Goal: Use online tool/utility: Utilize a website feature to perform a specific function

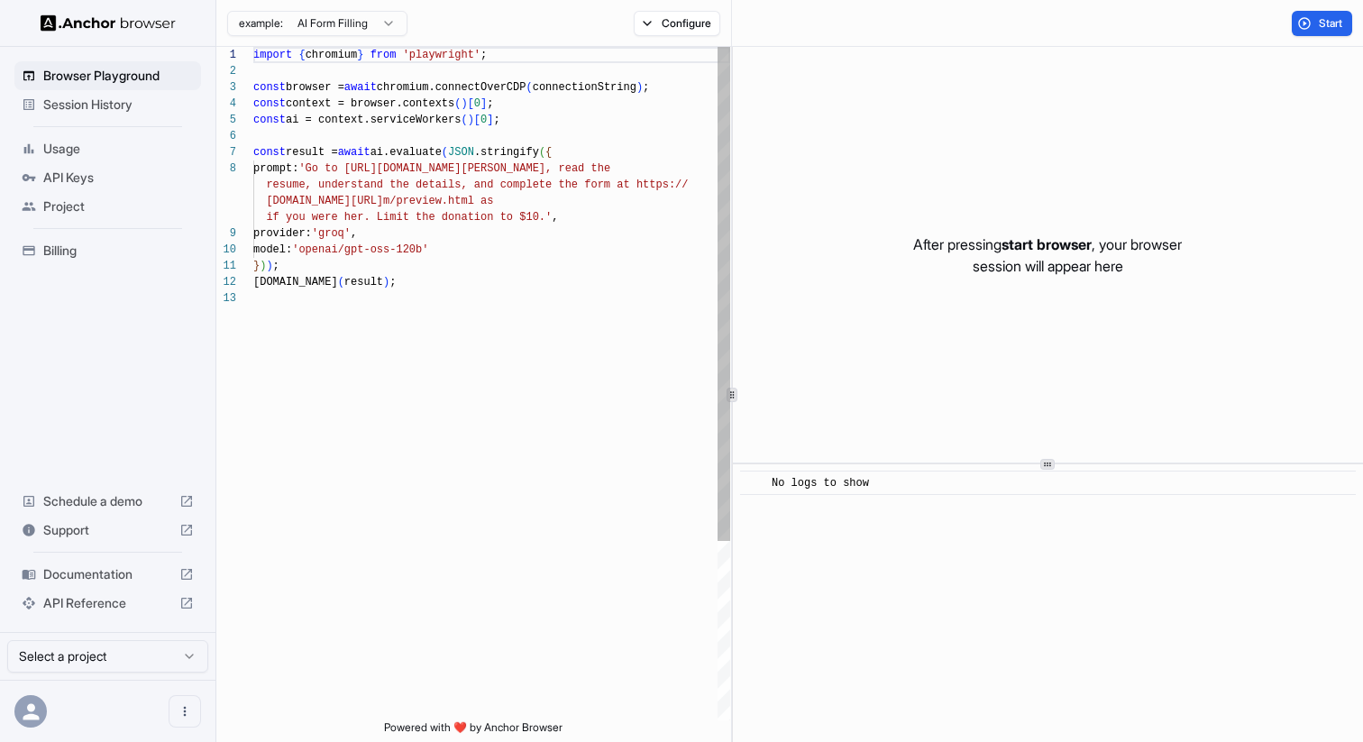
scroll to position [114, 0]
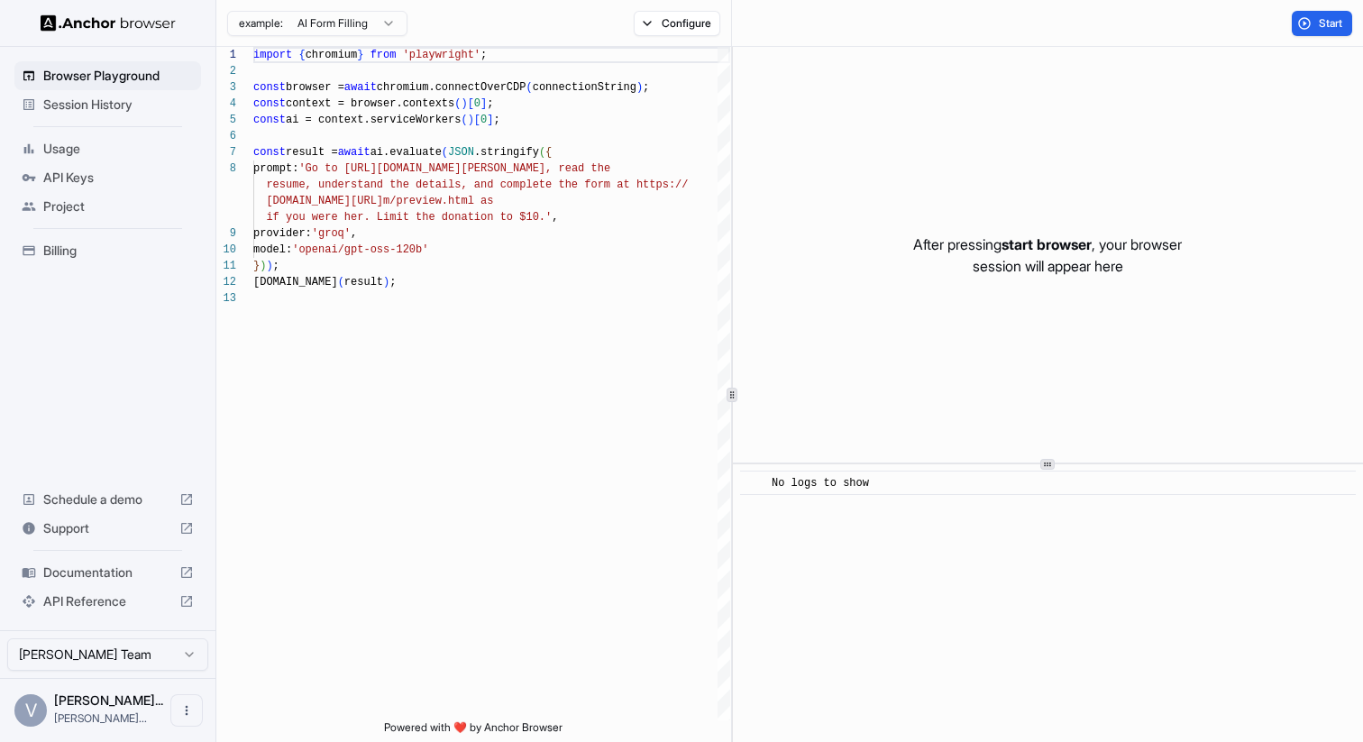
click at [78, 152] on span "Usage" at bounding box center [118, 149] width 151 height 18
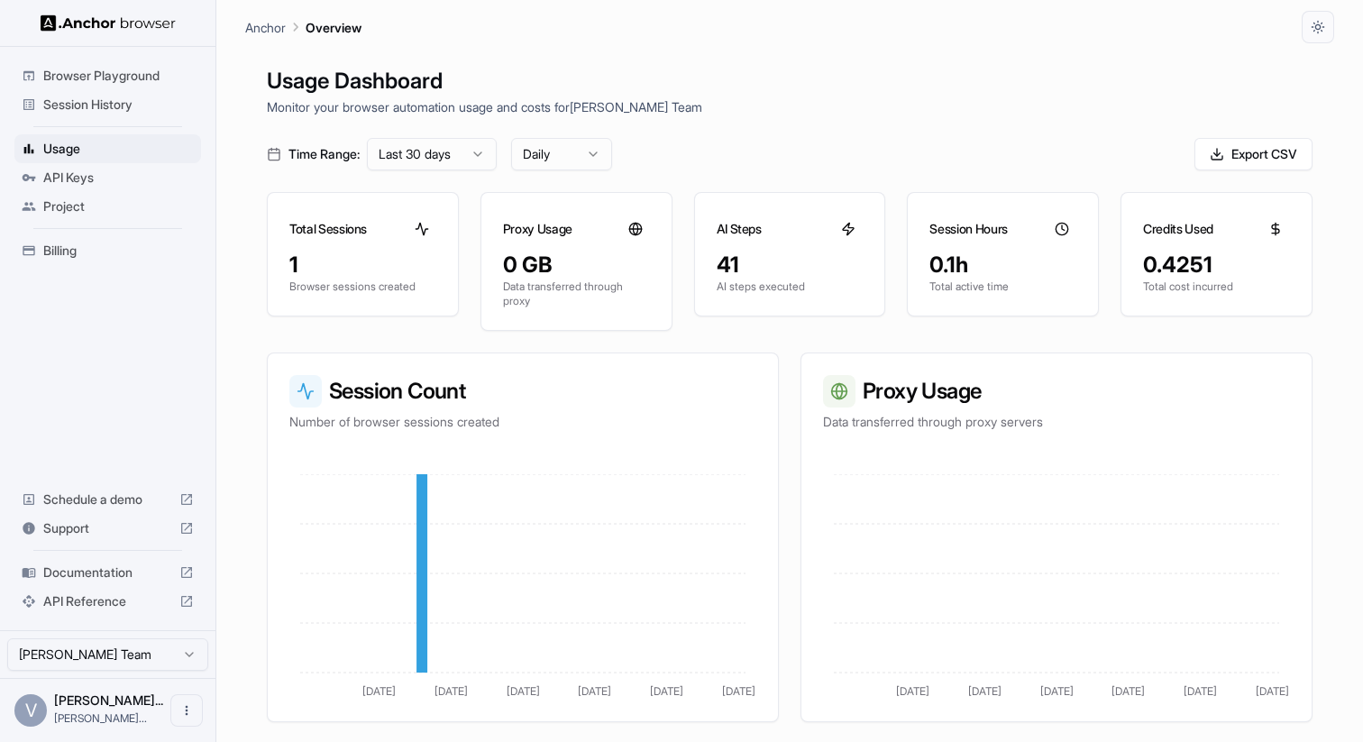
click at [100, 186] on span "API Keys" at bounding box center [118, 178] width 151 height 18
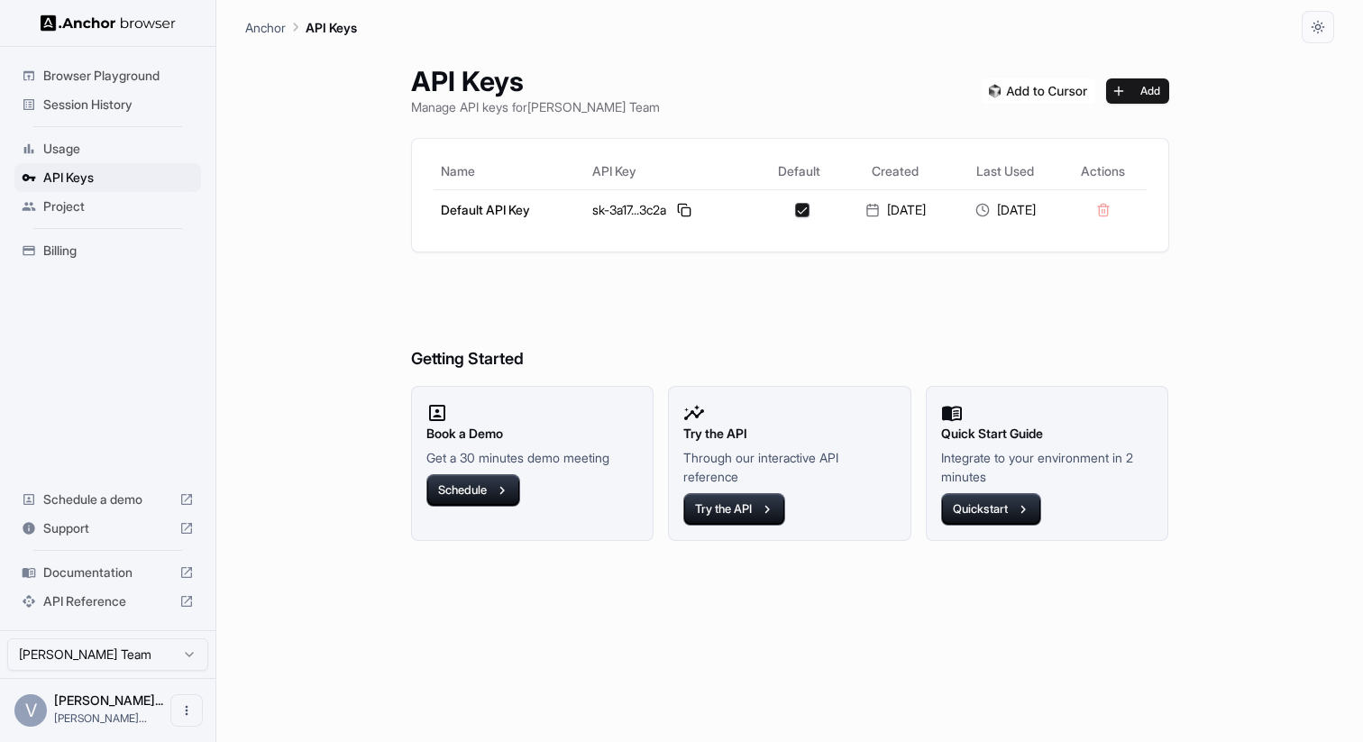
click at [94, 255] on span "Billing" at bounding box center [118, 251] width 151 height 18
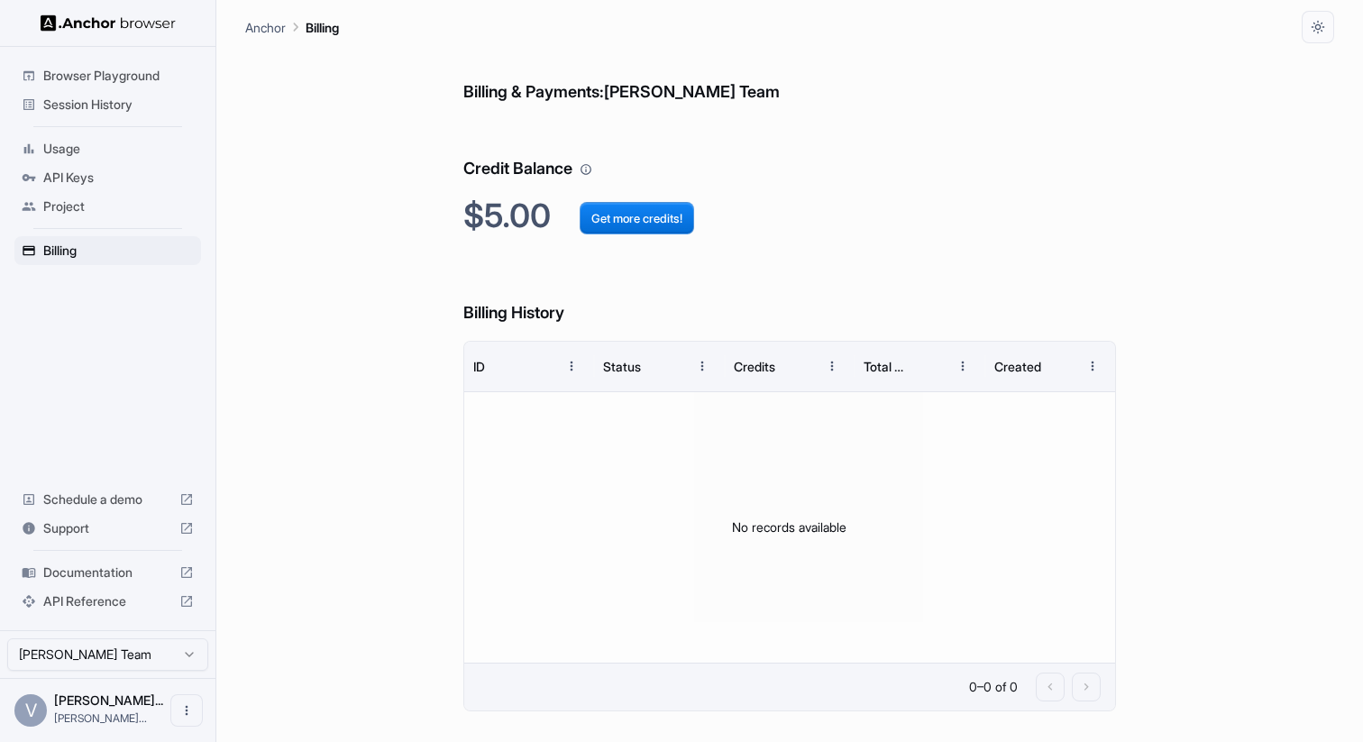
click at [106, 161] on div "Usage" at bounding box center [107, 148] width 187 height 29
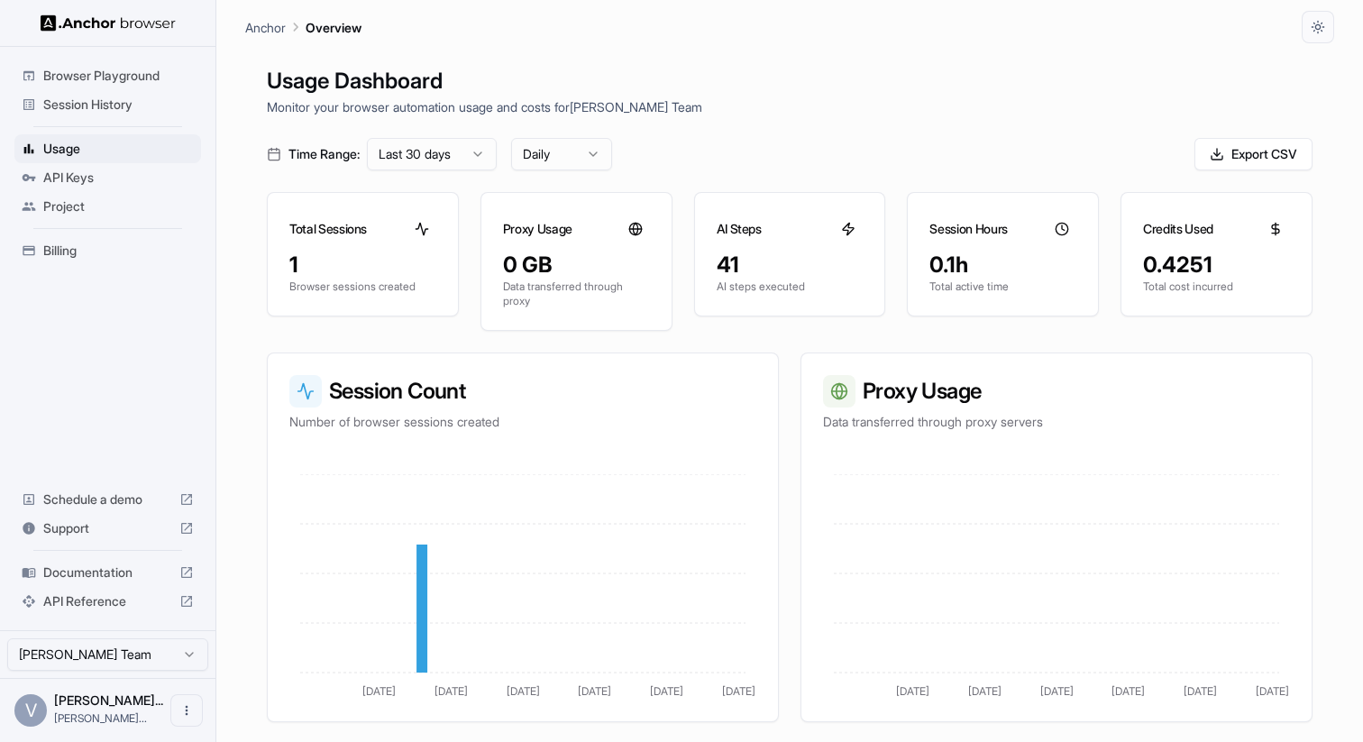
click at [133, 85] on div "Browser Playground" at bounding box center [107, 75] width 187 height 29
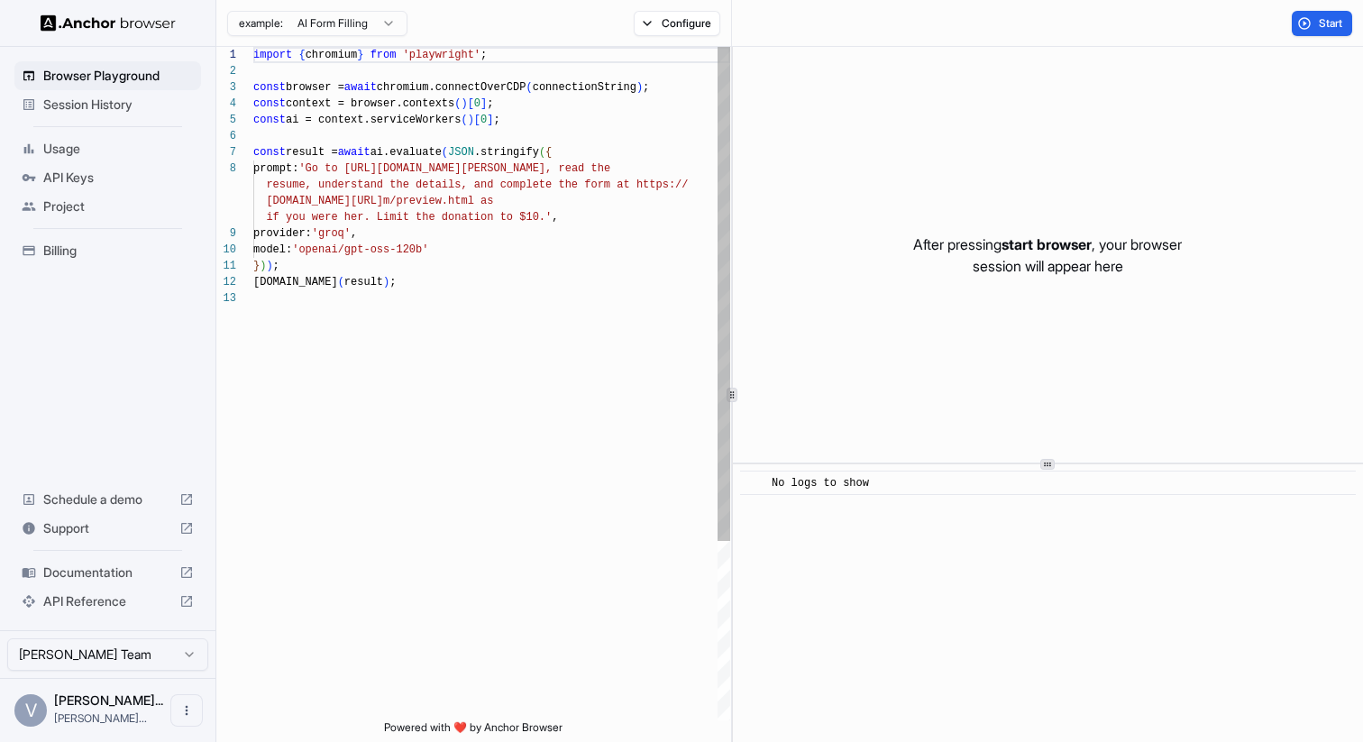
scroll to position [49, 0]
click at [452, 273] on div "import { chromium } from 'playwright' ; const browser = await chromium.connectO…" at bounding box center [491, 505] width 477 height 917
drag, startPoint x: 363, startPoint y: 167, endPoint x: 619, endPoint y: 163, distance: 256.1
click at [619, 163] on div "import { chromium } from 'playwright' ; const browser = await chromium.connectO…" at bounding box center [491, 505] width 477 height 917
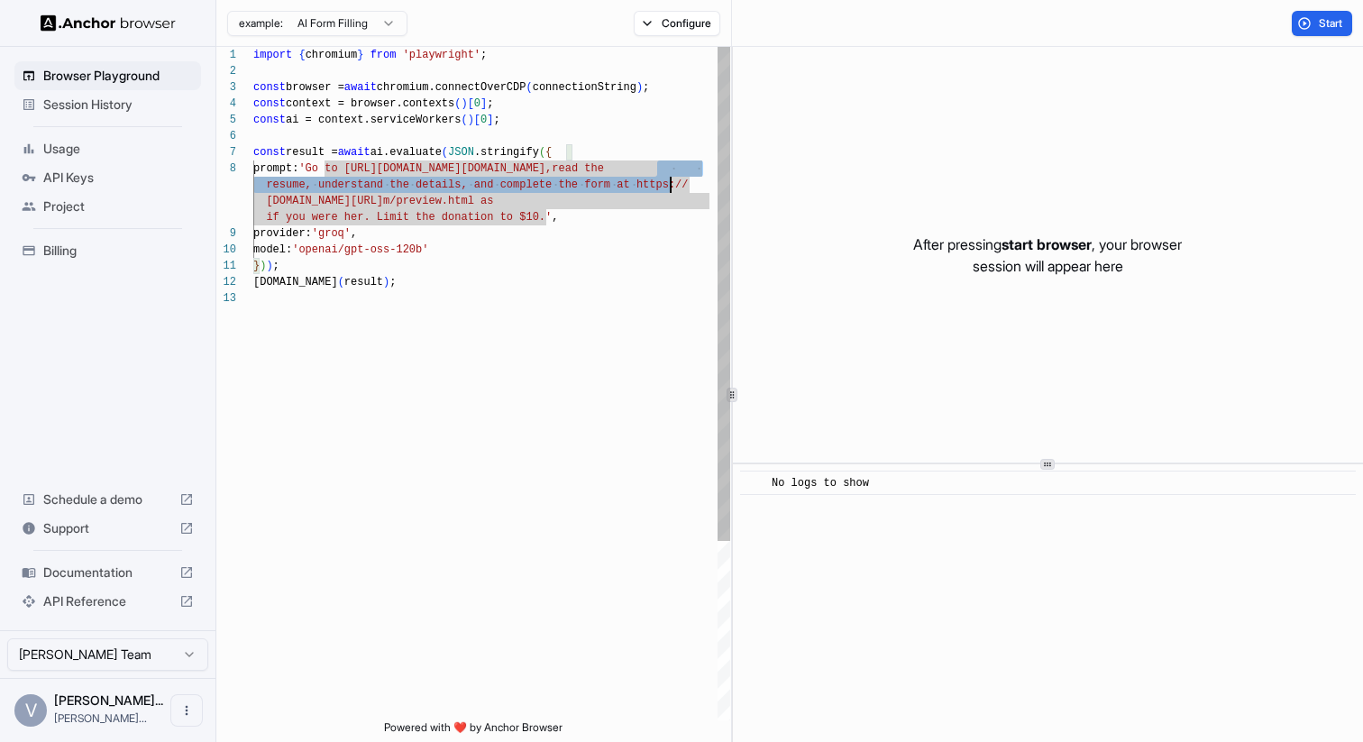
drag, startPoint x: 655, startPoint y: 170, endPoint x: 673, endPoint y: 192, distance: 28.9
click at [673, 192] on div "import { chromium } from 'playwright' ; const browser = await chromium.connectO…" at bounding box center [491, 505] width 477 height 917
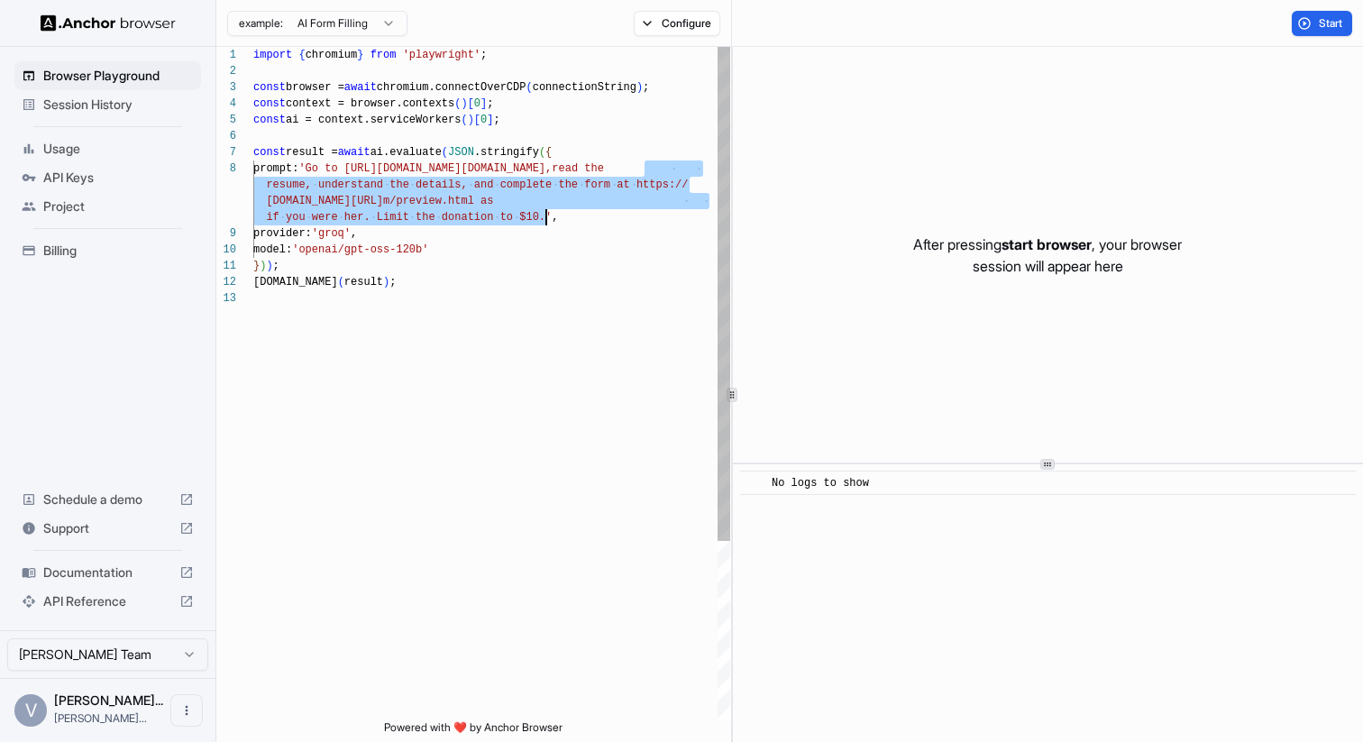
drag, startPoint x: 645, startPoint y: 168, endPoint x: 543, endPoint y: 220, distance: 114.5
click at [543, 220] on div "import { chromium } from 'playwright' ; const browser = await chromium.connectO…" at bounding box center [491, 505] width 477 height 917
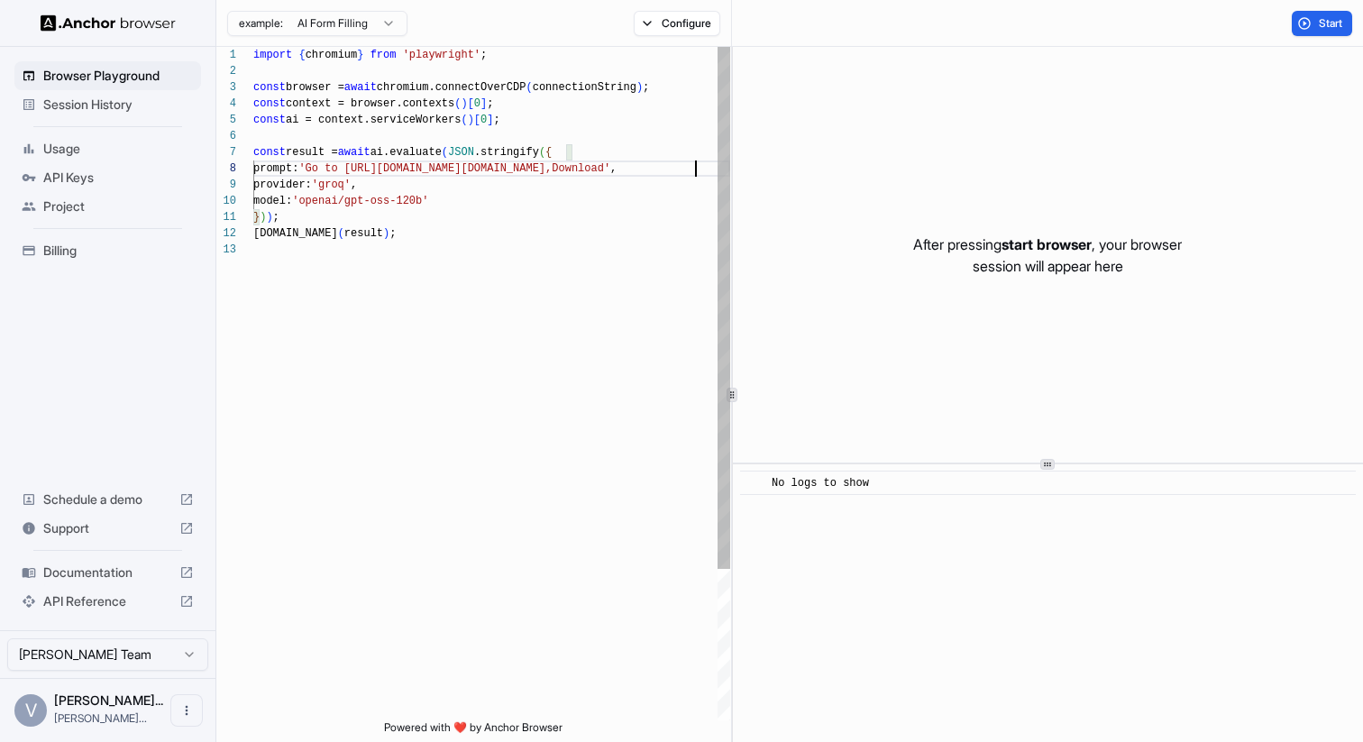
scroll to position [130, 0]
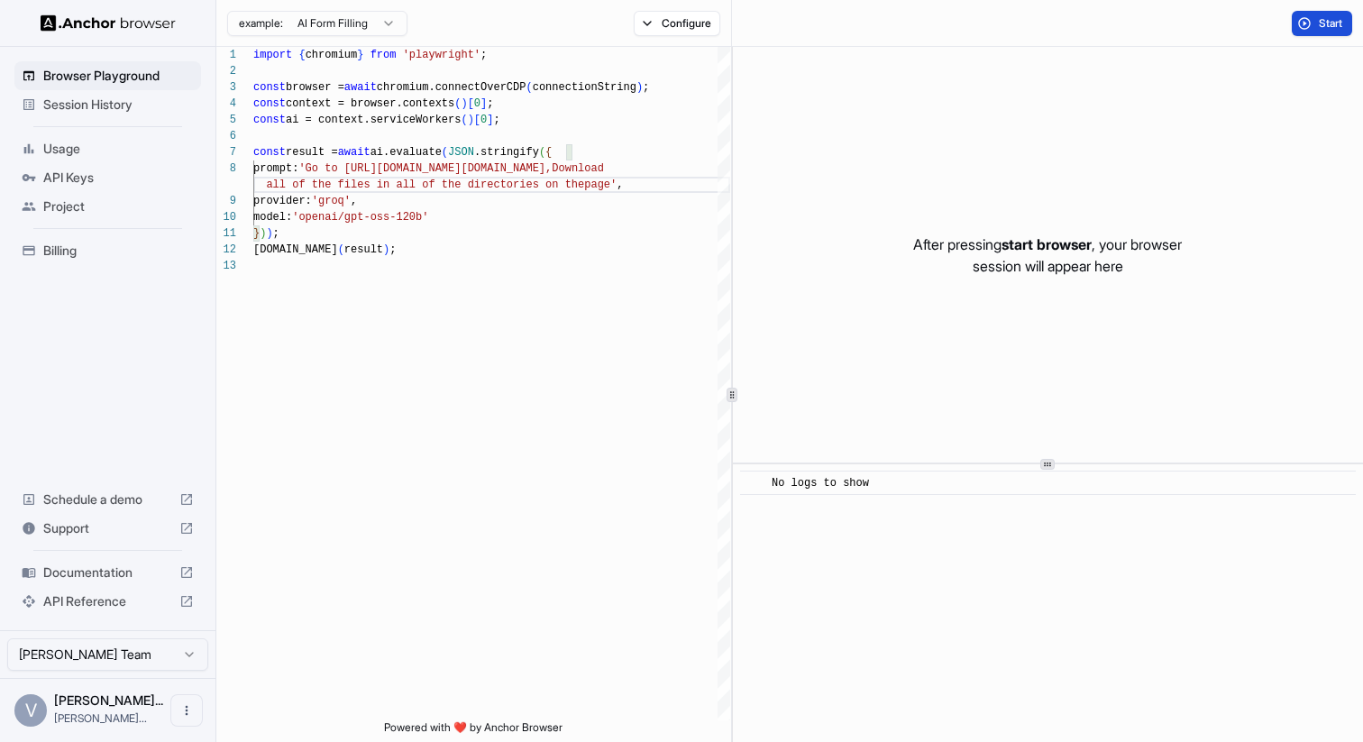
click at [1332, 22] on span "Start" at bounding box center [1331, 23] width 25 height 14
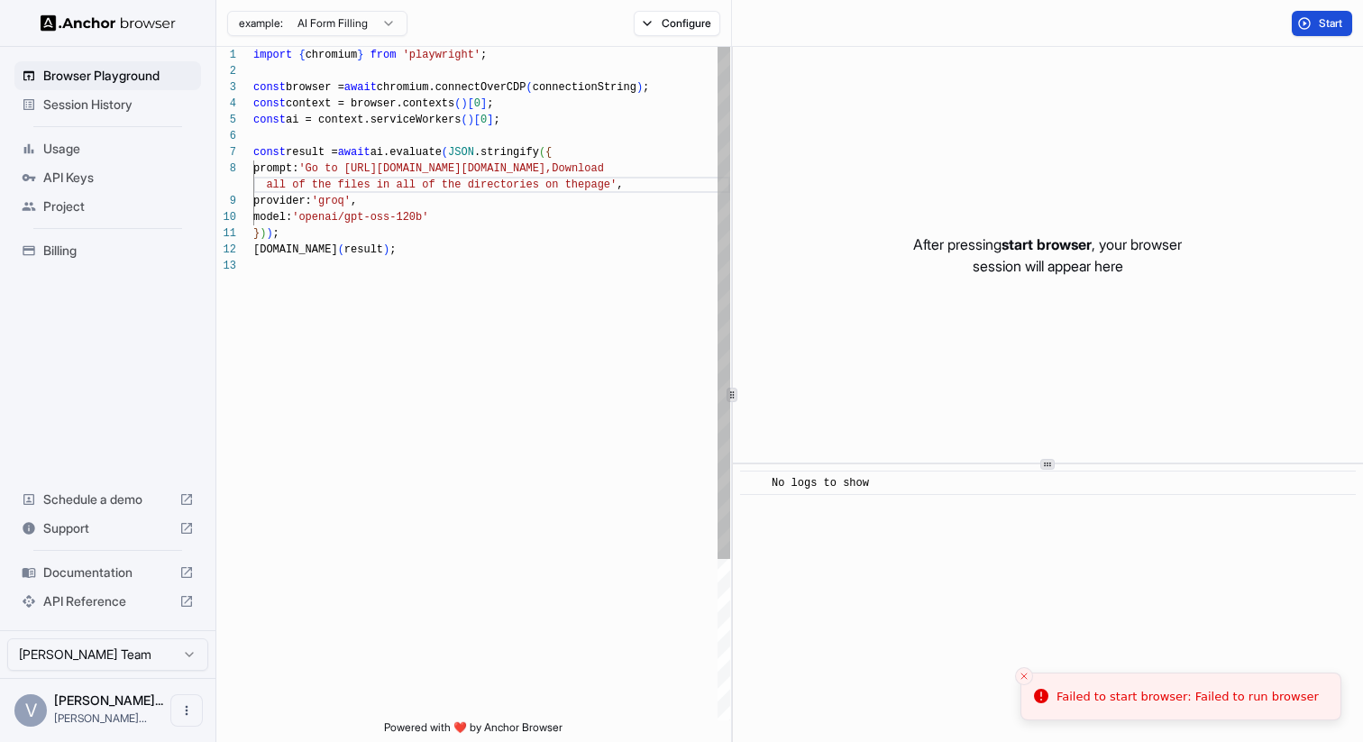
click at [353, 201] on div "import { chromium } from 'playwright' ; const browser = await chromium.connectO…" at bounding box center [491, 489] width 477 height 885
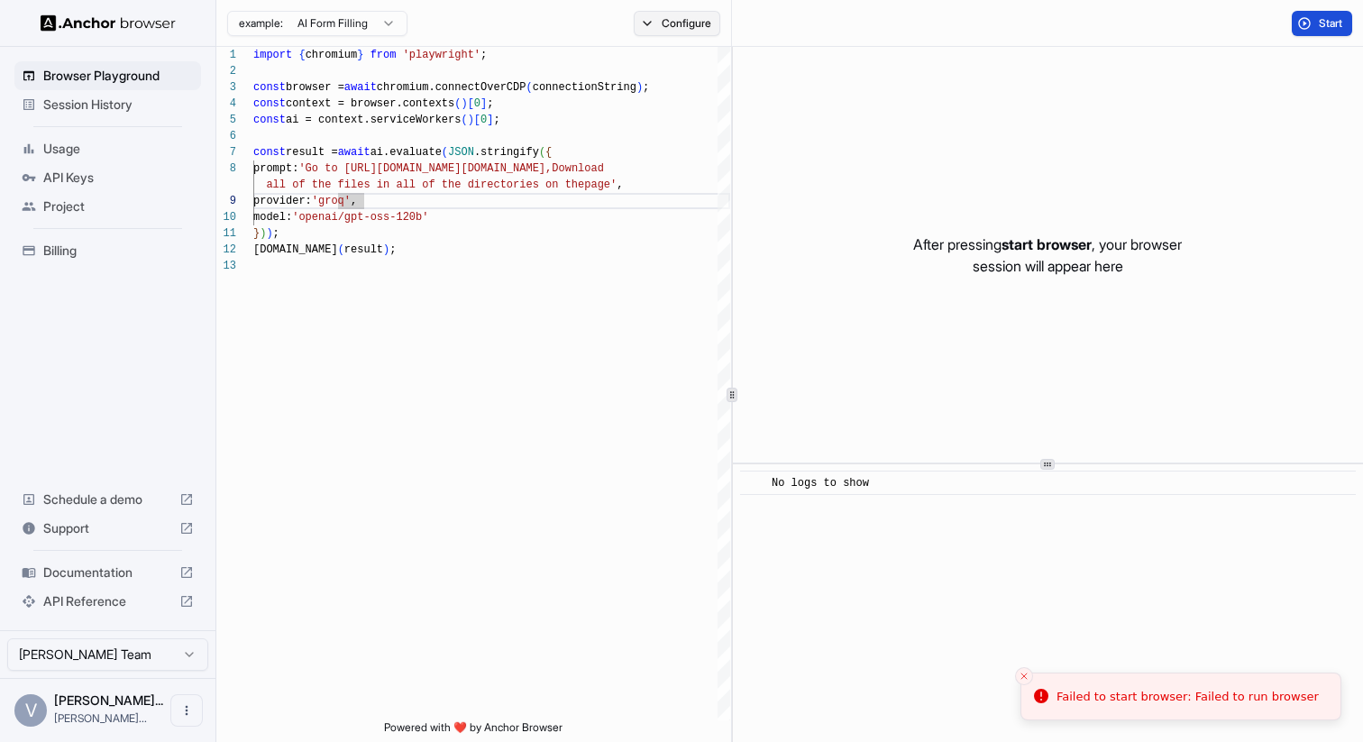
click at [656, 16] on button "Configure" at bounding box center [677, 23] width 87 height 25
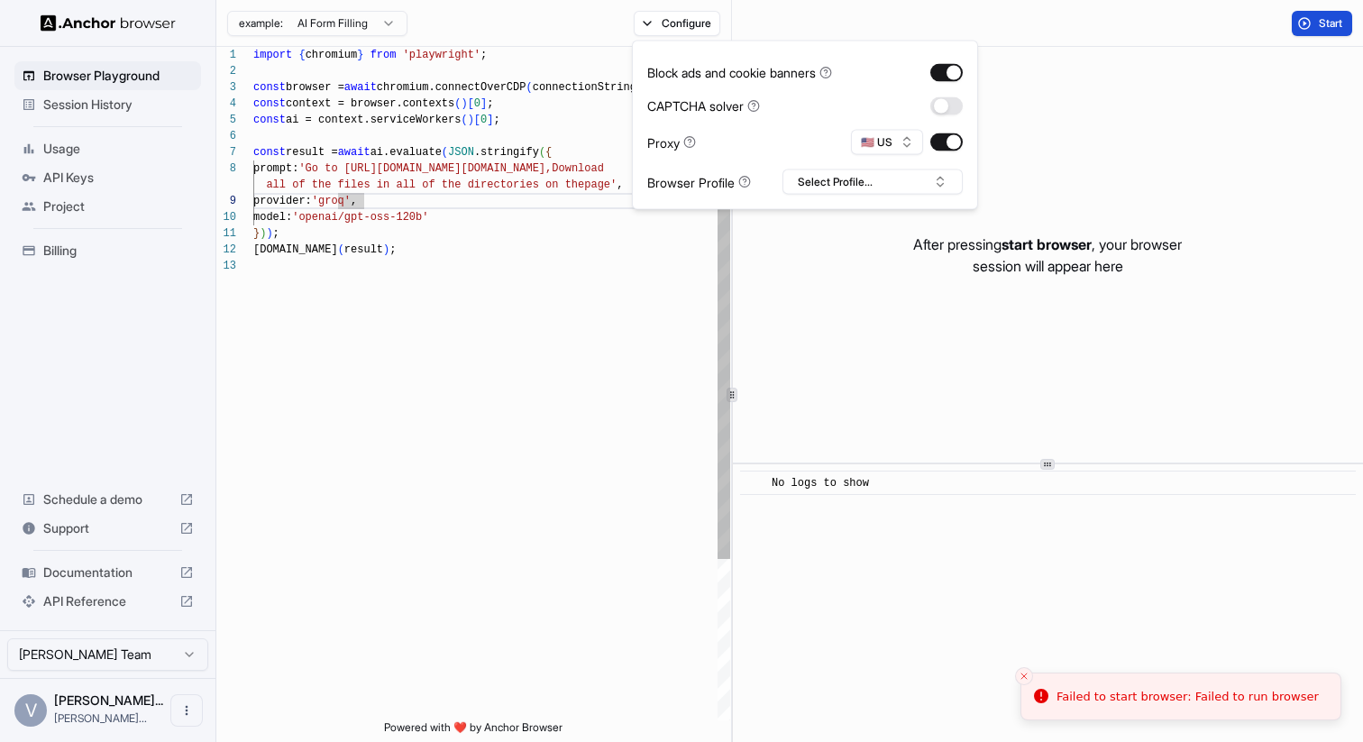
click at [474, 218] on div "import { chromium } from 'playwright' ; const browser = await chromium.connectO…" at bounding box center [491, 489] width 477 height 885
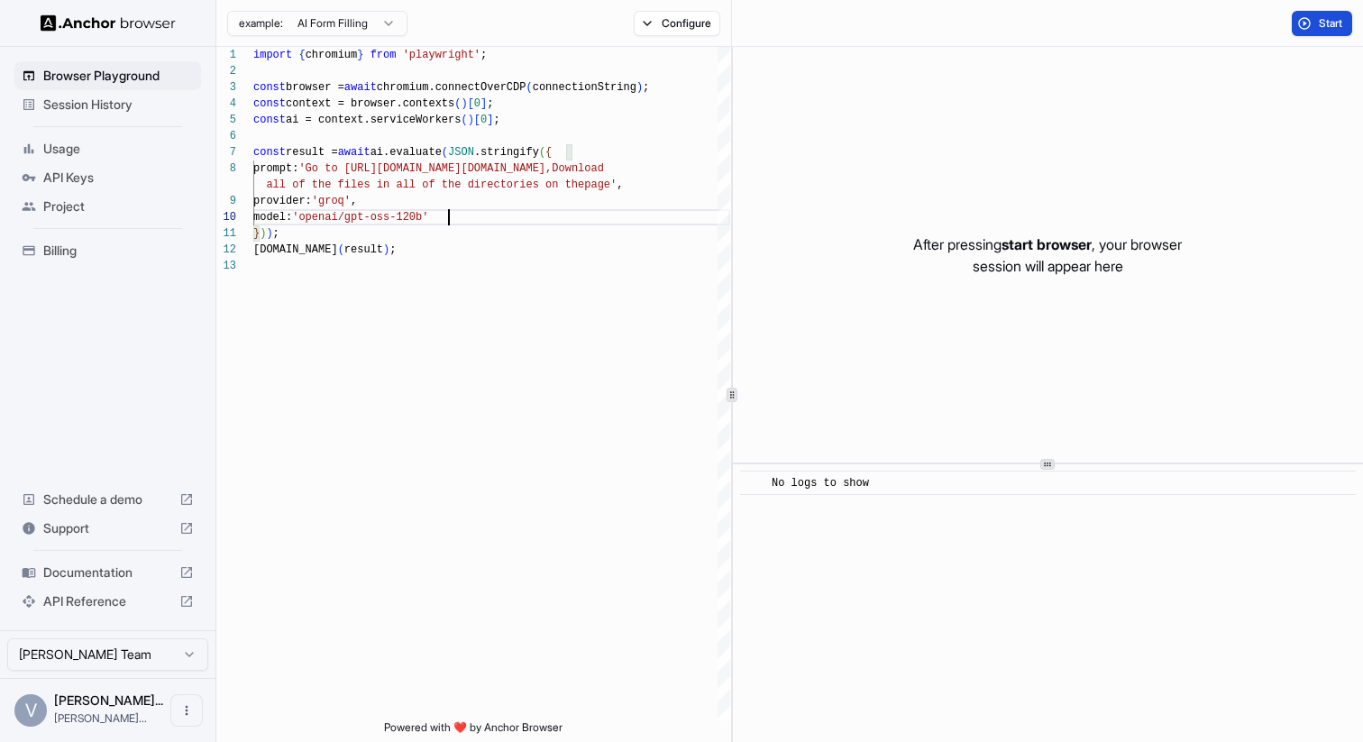
click at [93, 576] on span "Documentation" at bounding box center [107, 573] width 129 height 18
click at [474, 245] on div "import { chromium } from 'playwright' ; const browser = await chromium.connectO…" at bounding box center [491, 489] width 477 height 885
click at [1345, 23] on button "Start" at bounding box center [1322, 23] width 60 height 25
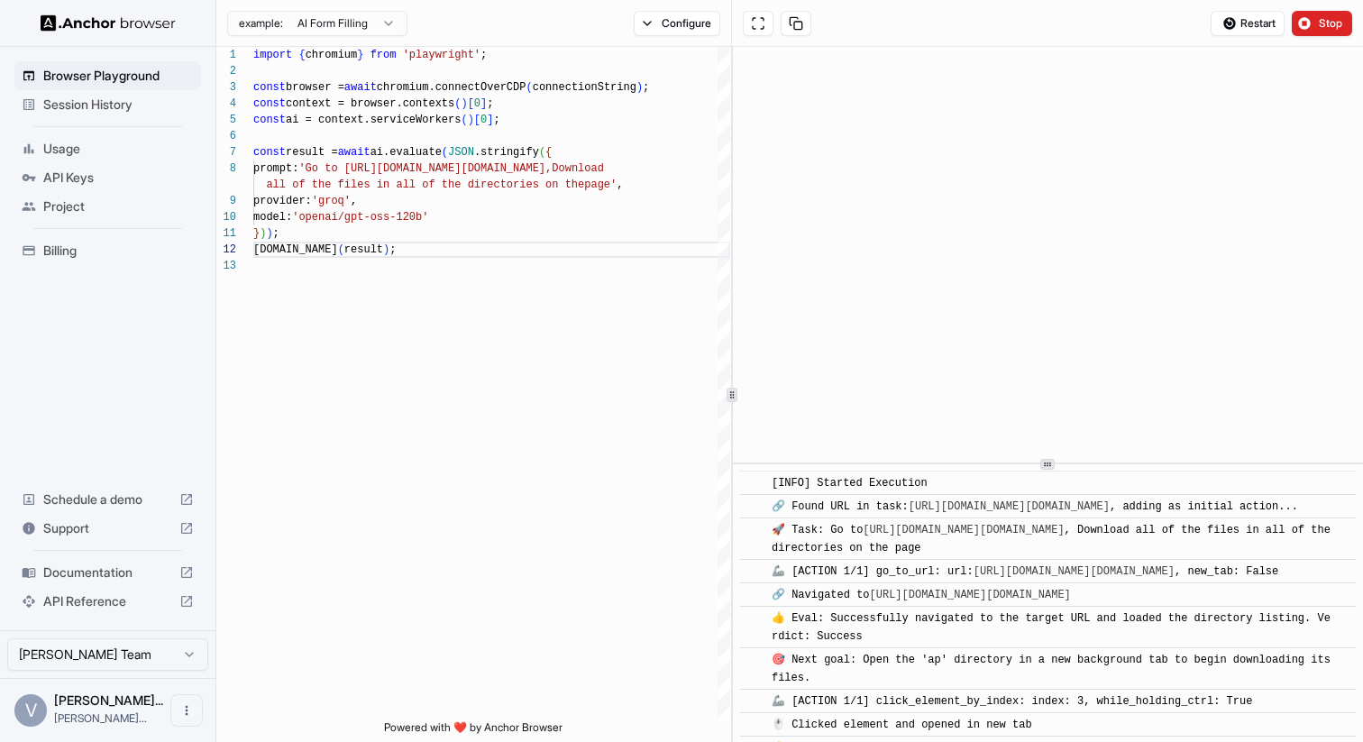
scroll to position [507, 0]
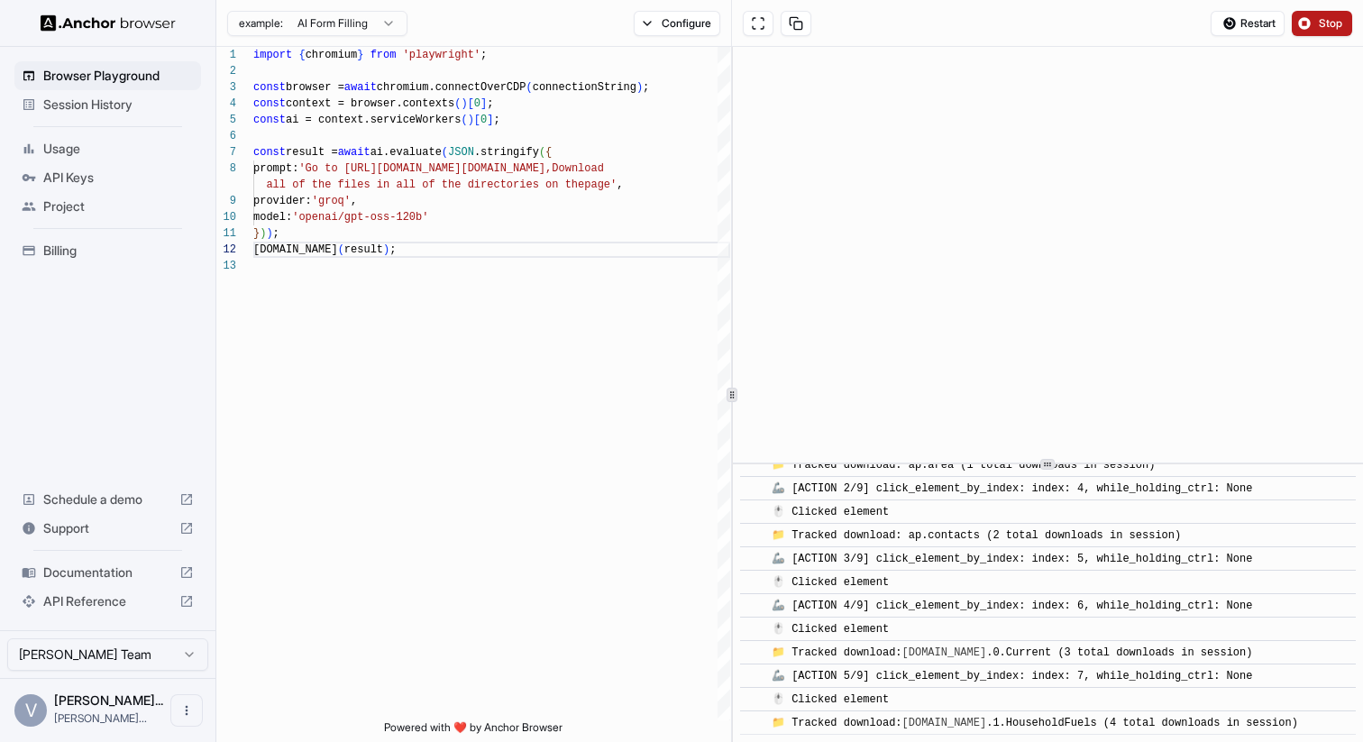
click at [1327, 19] on span "Stop" at bounding box center [1331, 23] width 25 height 14
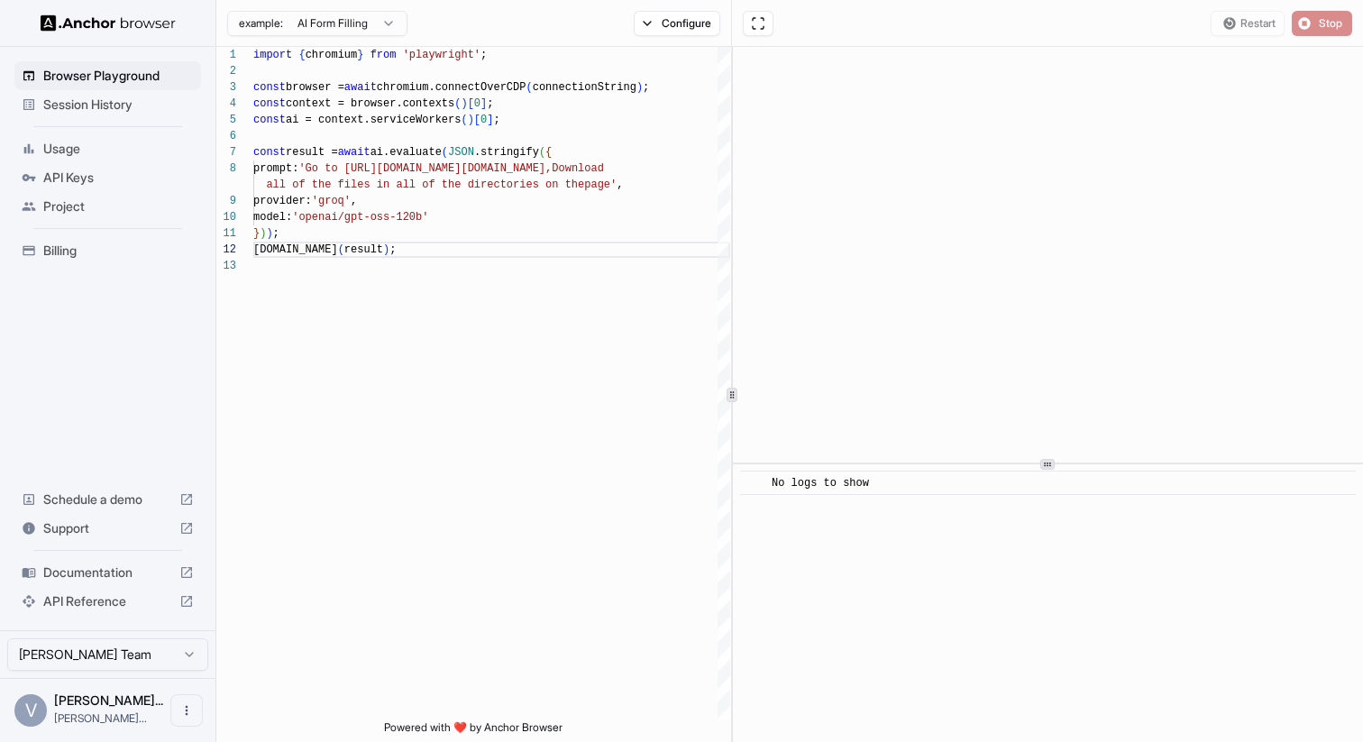
scroll to position [0, 0]
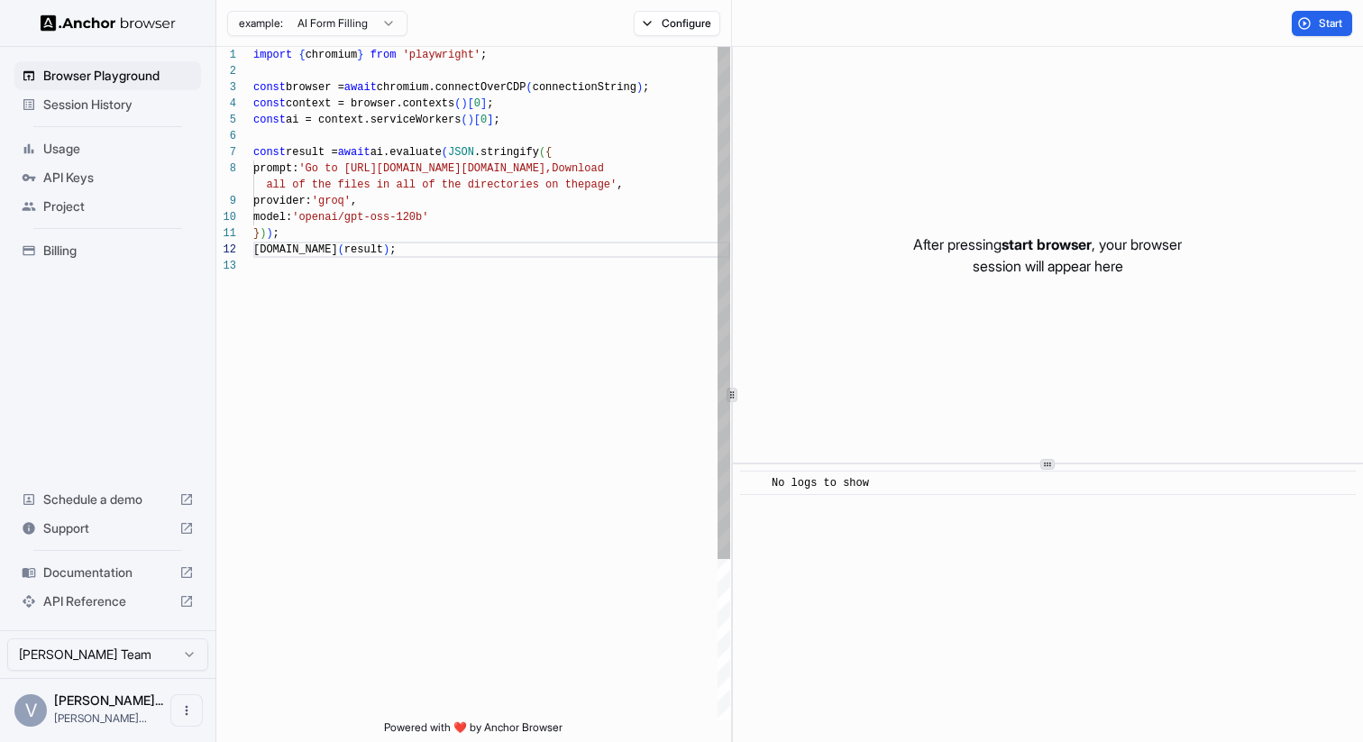
click at [602, 280] on div "import { chromium } from 'playwright' ; const browser = await chromium.connectO…" at bounding box center [491, 489] width 477 height 885
click at [580, 206] on div "import { chromium } from 'playwright' ; const browser = await chromium.connectO…" at bounding box center [491, 489] width 477 height 885
click at [557, 222] on div "import { chromium } from 'playwright' ; const browser = await chromium.connectO…" at bounding box center [491, 489] width 477 height 885
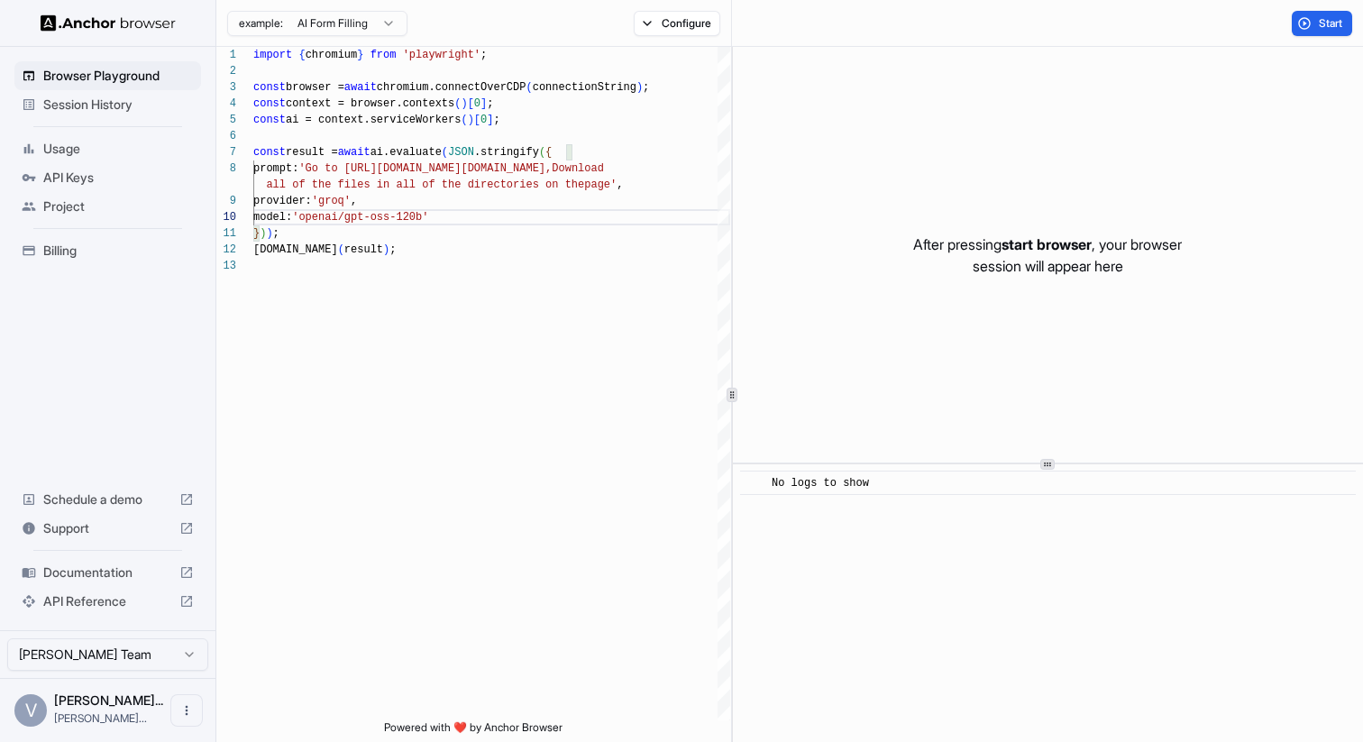
click at [108, 104] on span "Session History" at bounding box center [118, 105] width 151 height 18
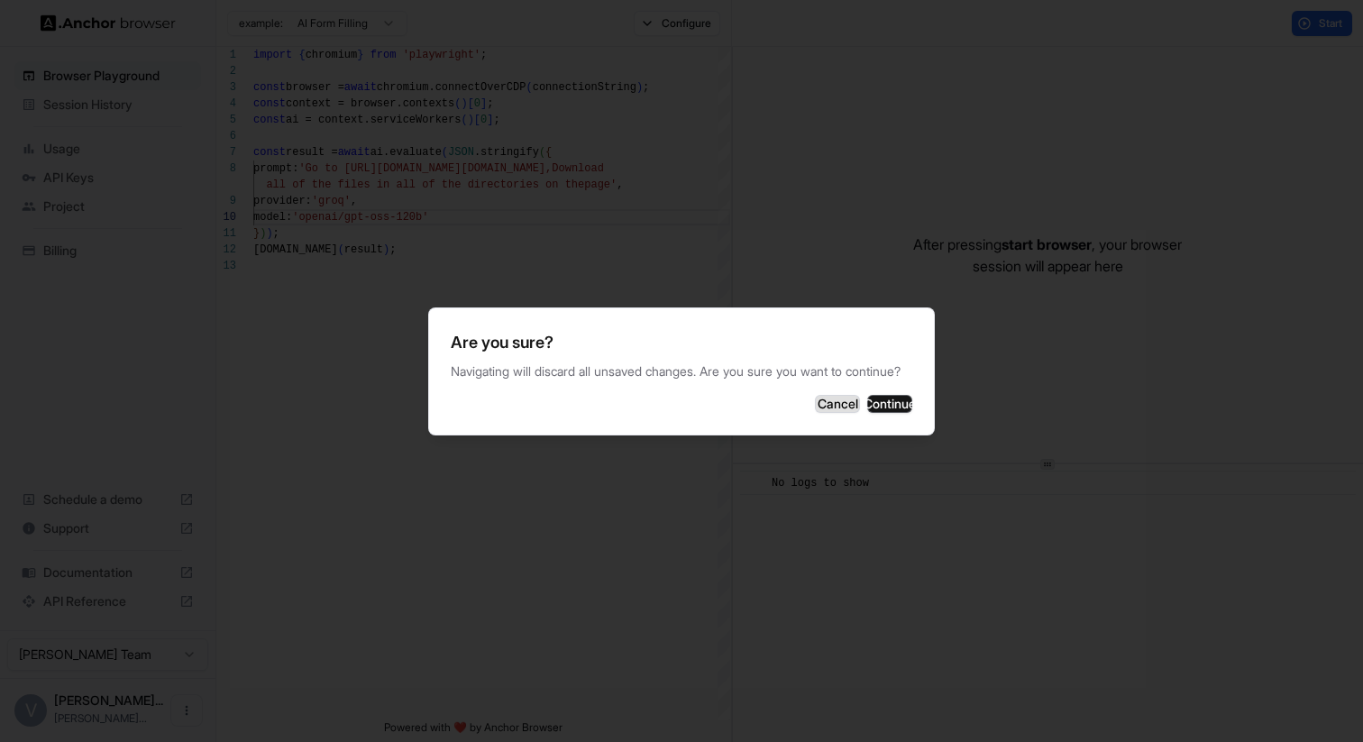
click at [815, 413] on button "Cancel" at bounding box center [837, 404] width 45 height 18
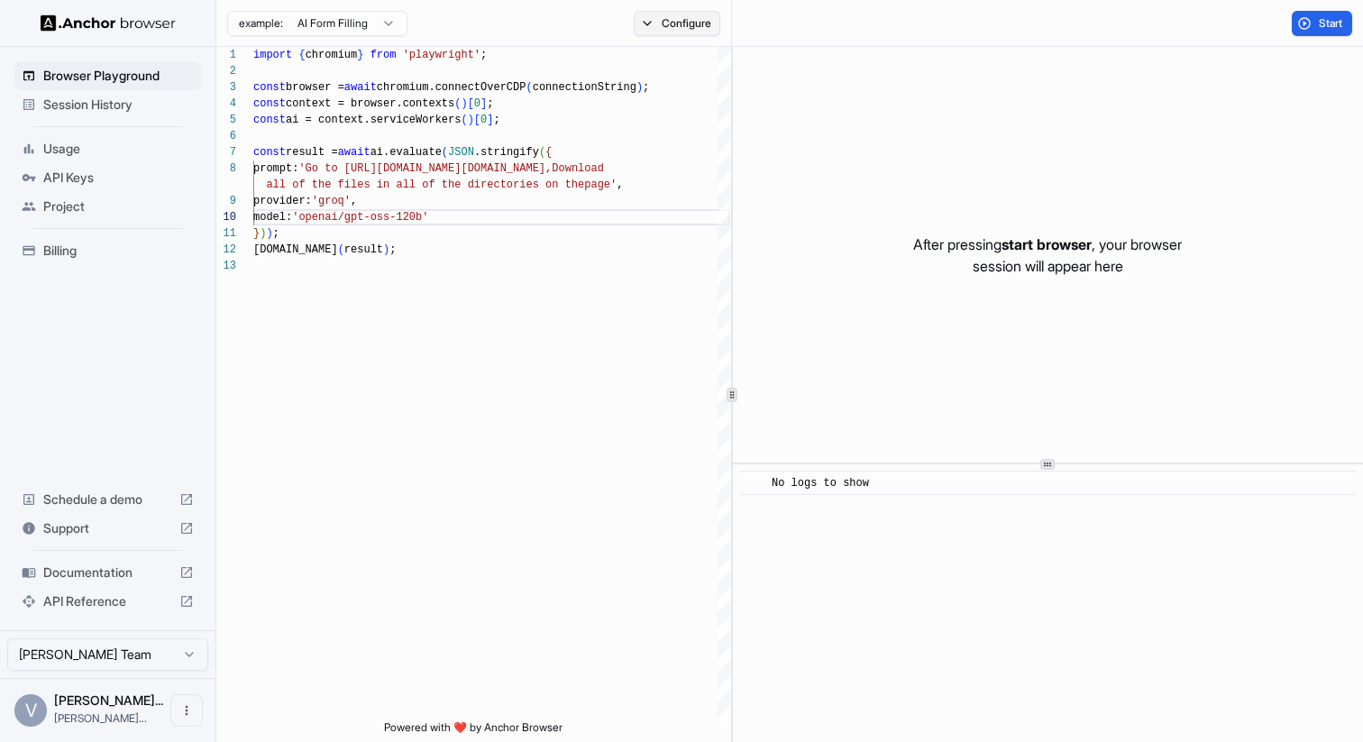
click at [686, 26] on button "Configure" at bounding box center [677, 23] width 87 height 25
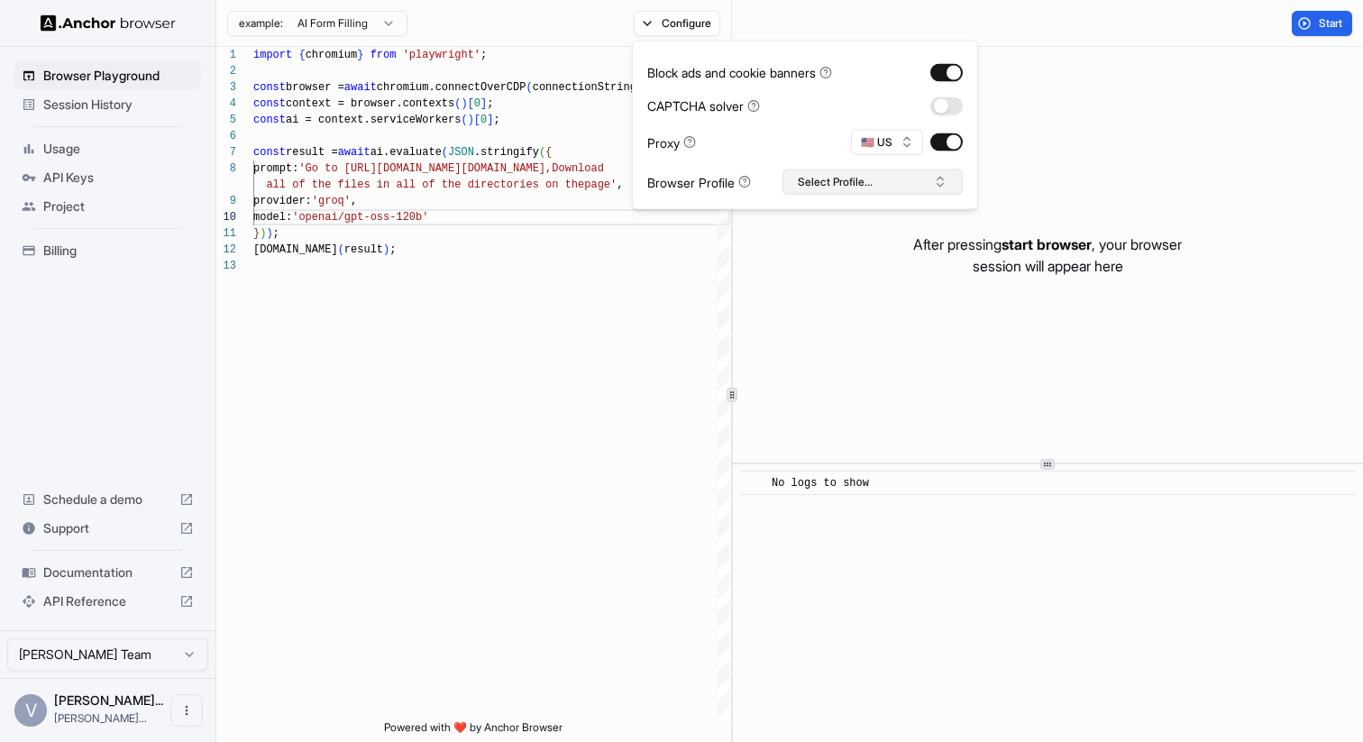
click at [829, 170] on button "Select Profile..." at bounding box center [873, 182] width 180 height 25
click at [838, 244] on div "No profiles found." at bounding box center [873, 245] width 179 height 25
click at [749, 182] on icon at bounding box center [745, 182] width 13 height 13
click at [746, 182] on icon at bounding box center [744, 181] width 3 height 4
click at [800, 182] on button "Select Profile..." at bounding box center [873, 182] width 180 height 25
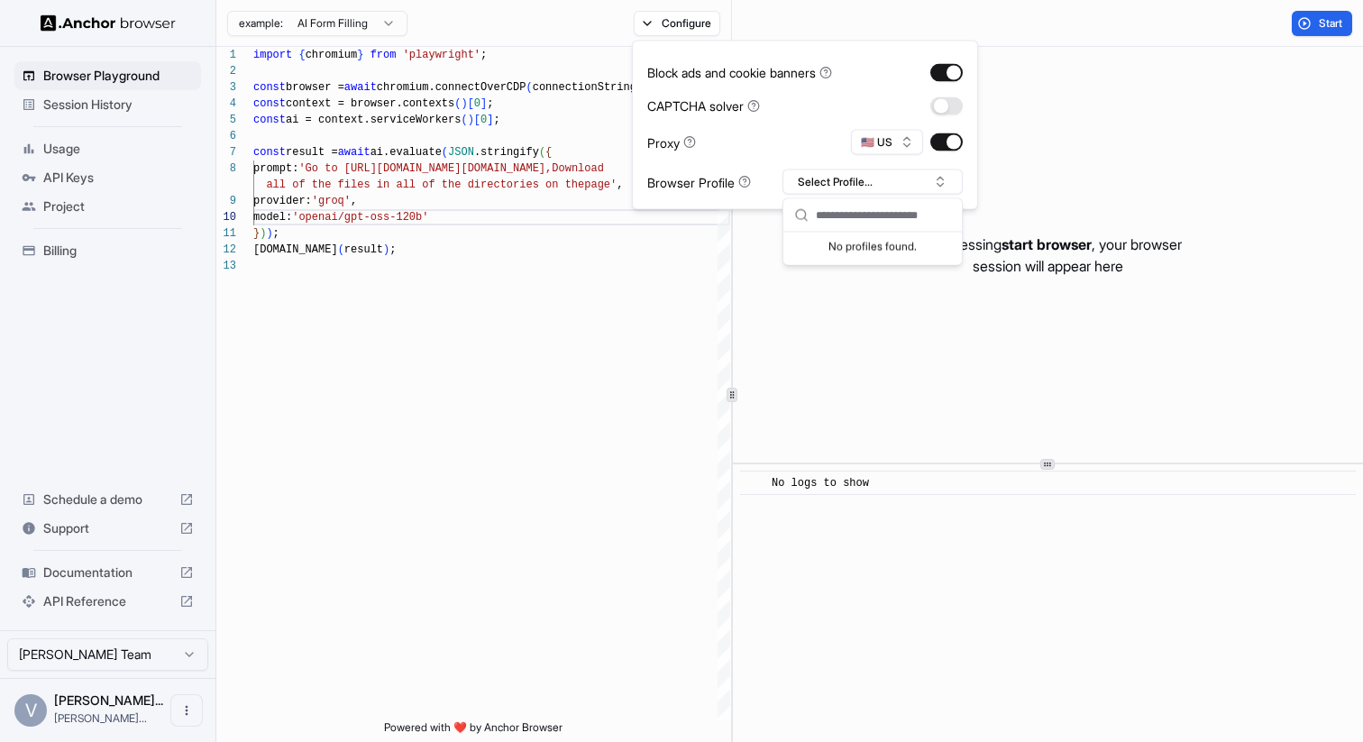
click at [854, 249] on div "No profiles found." at bounding box center [873, 245] width 179 height 25
click at [437, 235] on div "import { chromium } from 'playwright' ; const browser = await chromium.connectO…" at bounding box center [491, 489] width 477 height 885
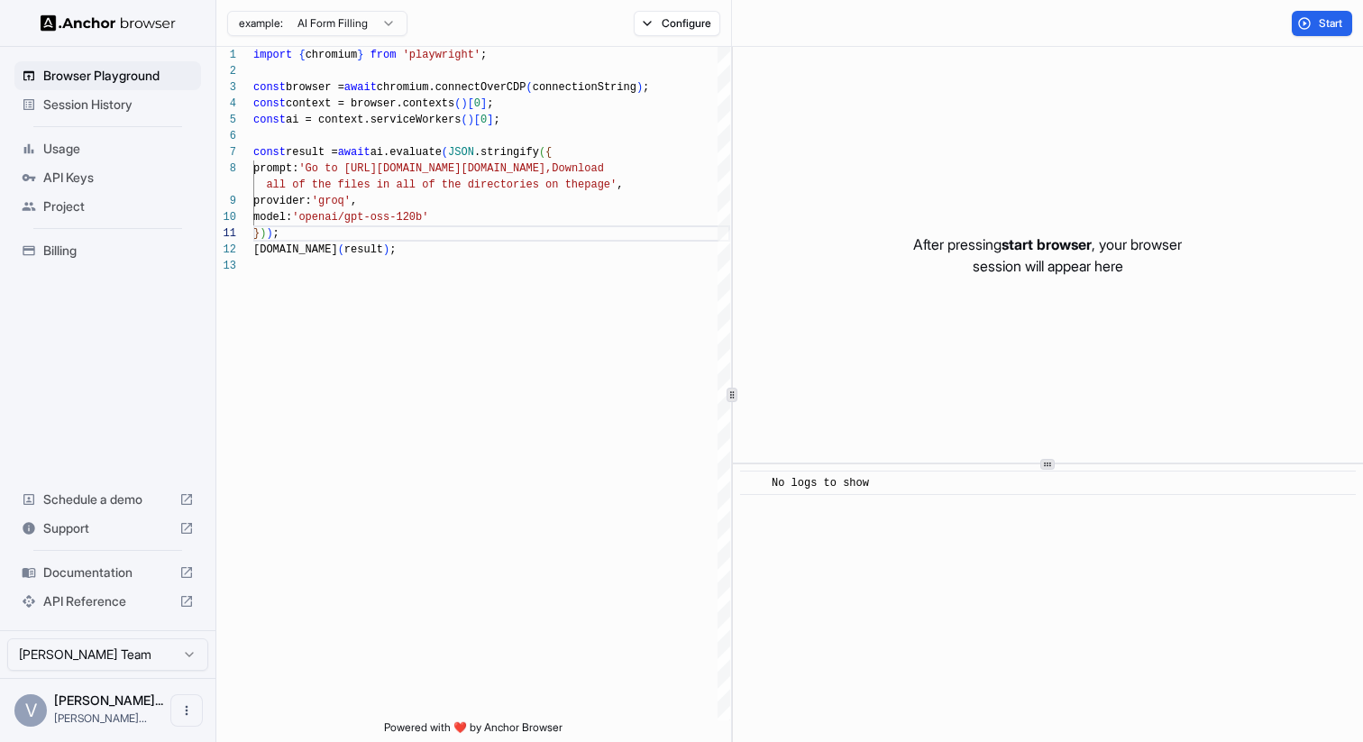
click at [103, 711] on span "v.sachidananda..." at bounding box center [100, 718] width 93 height 14
click at [183, 713] on icon "Open menu" at bounding box center [186, 710] width 14 height 14
click at [19, 672] on div at bounding box center [681, 371] width 1363 height 742
click at [119, 101] on span "Session History" at bounding box center [118, 105] width 151 height 18
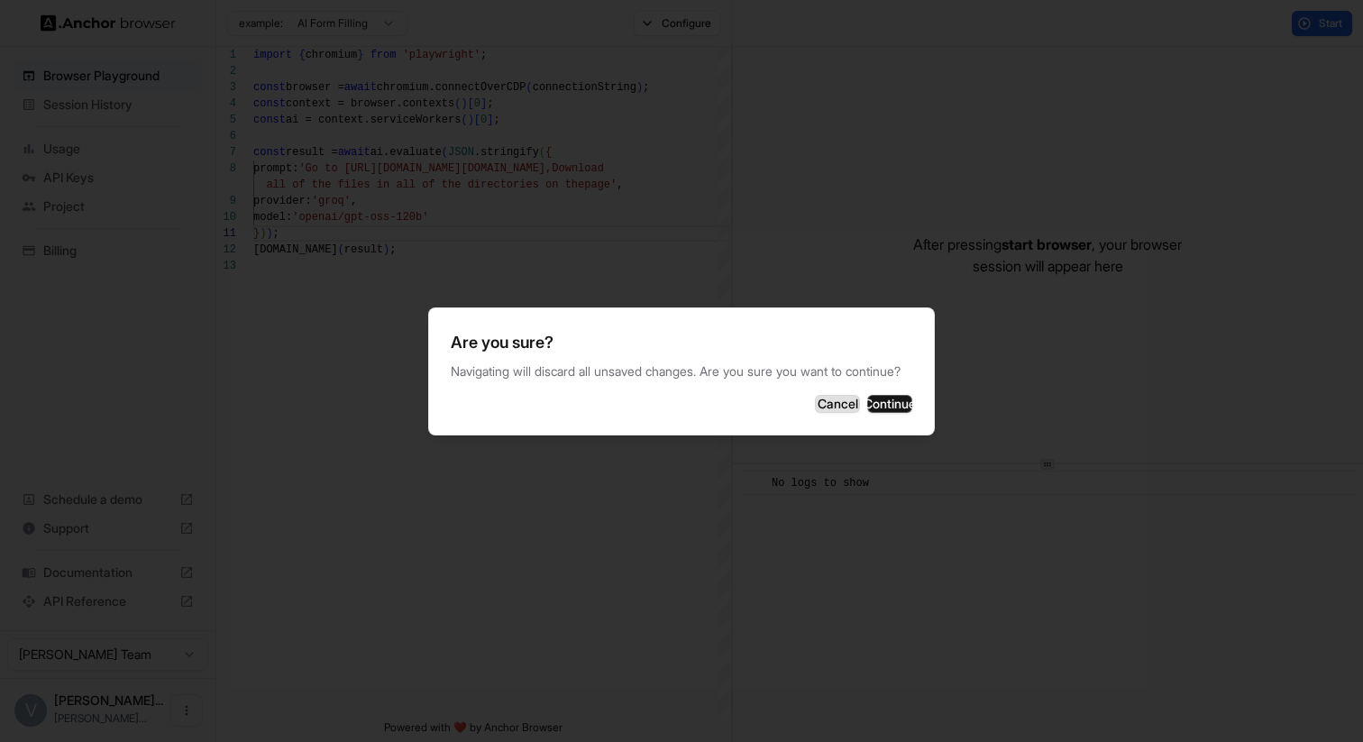
click at [815, 413] on button "Cancel" at bounding box center [837, 404] width 45 height 18
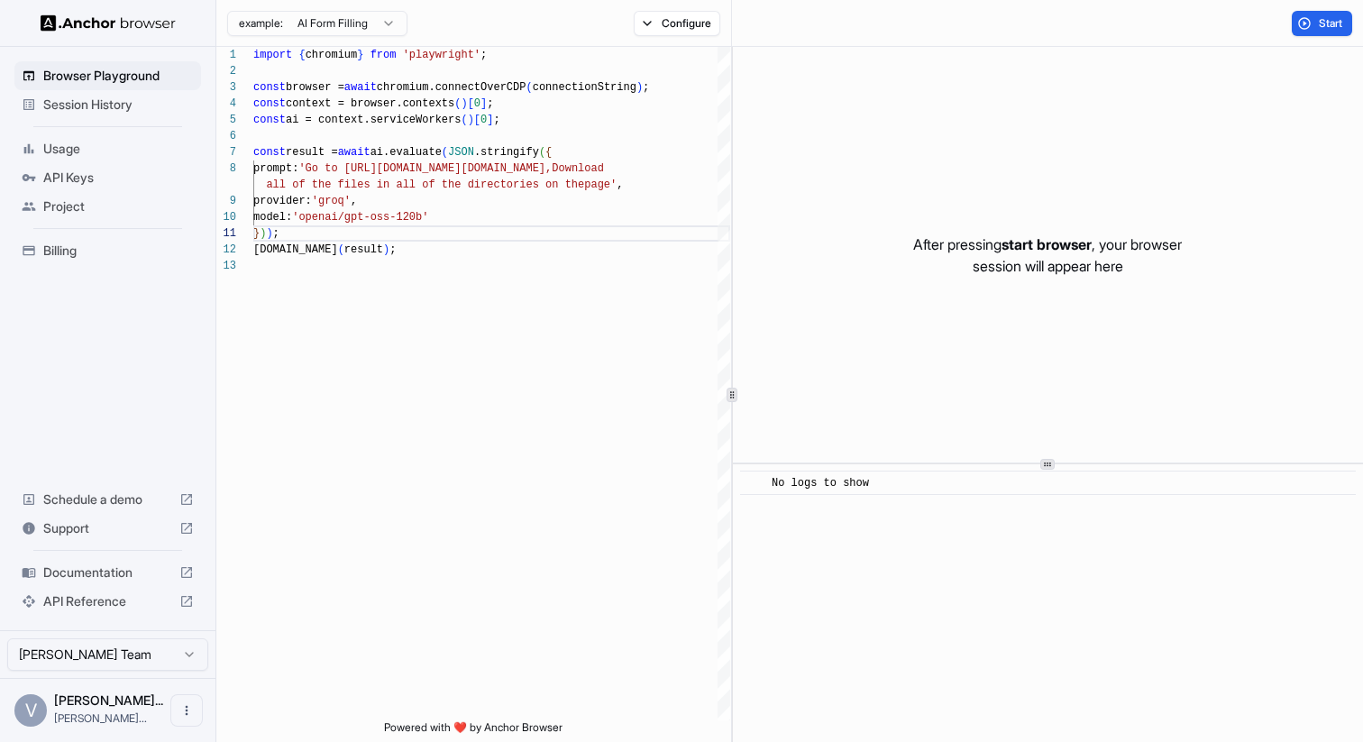
click at [372, 23] on html "**********" at bounding box center [681, 371] width 1363 height 742
click at [535, 123] on html "**********" at bounding box center [681, 371] width 1363 height 742
click at [681, 24] on button "Configure" at bounding box center [677, 23] width 87 height 25
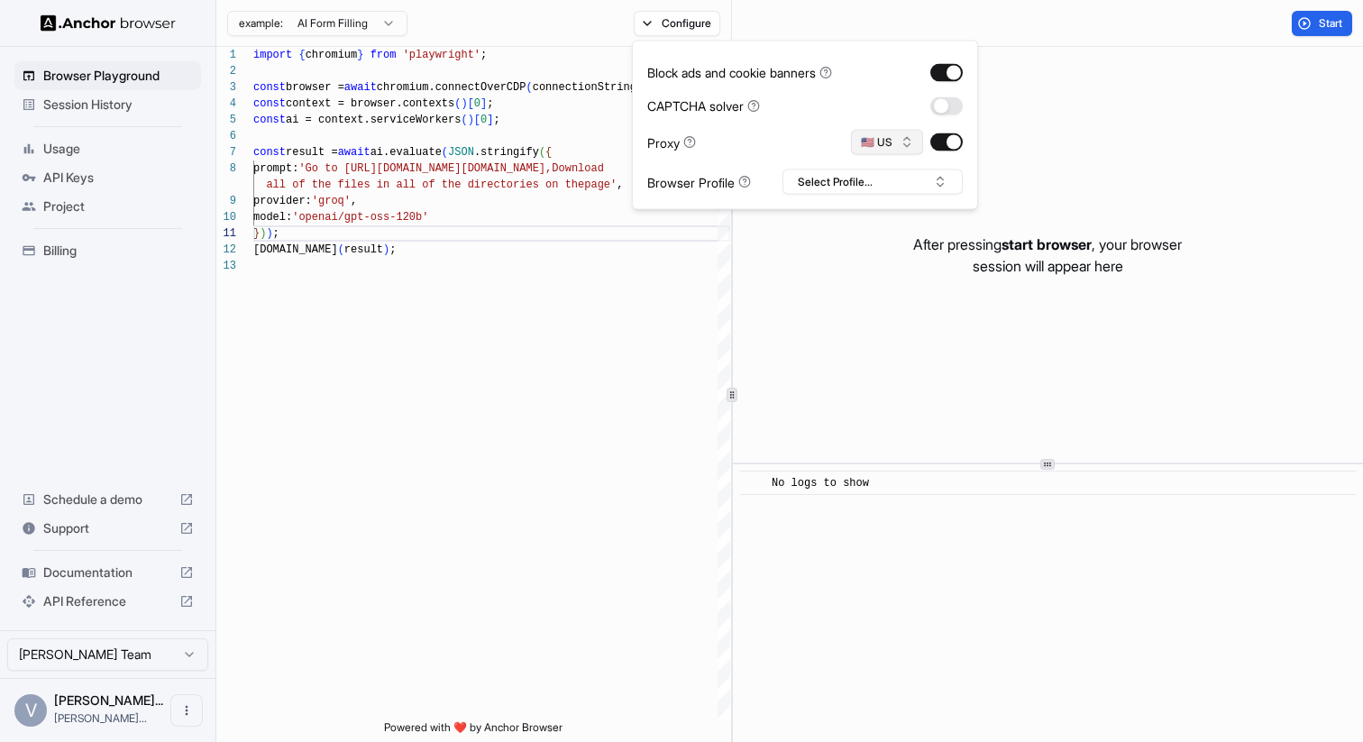
click at [912, 149] on button "🇺🇸 US" at bounding box center [887, 142] width 72 height 25
click at [753, 133] on div "Proxy 🇺🇸 US" at bounding box center [805, 142] width 316 height 25
click at [840, 179] on button "Select Profile..." at bounding box center [873, 182] width 180 height 25
click at [791, 149] on div "Proxy 🇺🇸 US" at bounding box center [805, 142] width 316 height 25
click at [610, 282] on div "import { chromium } from 'playwright' ; const browser = await chromium.connectO…" at bounding box center [491, 489] width 477 height 885
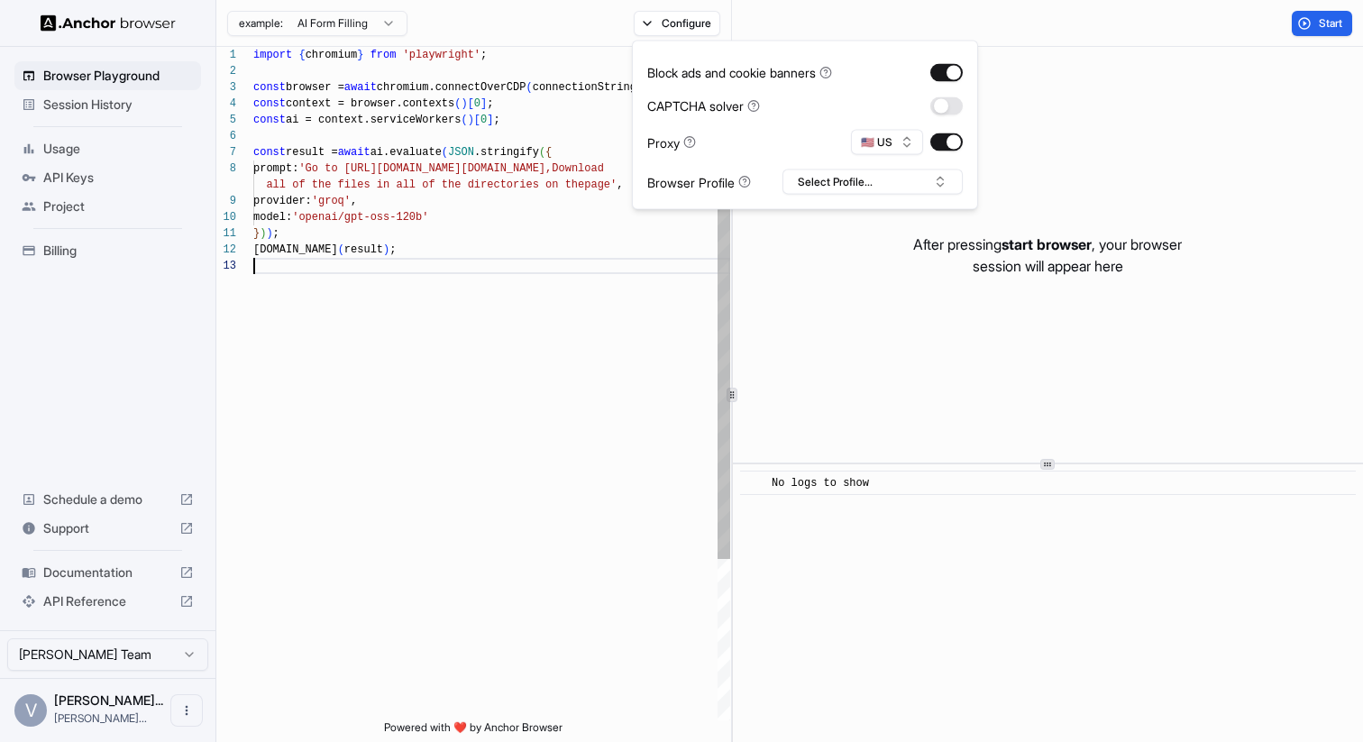
scroll to position [49, 0]
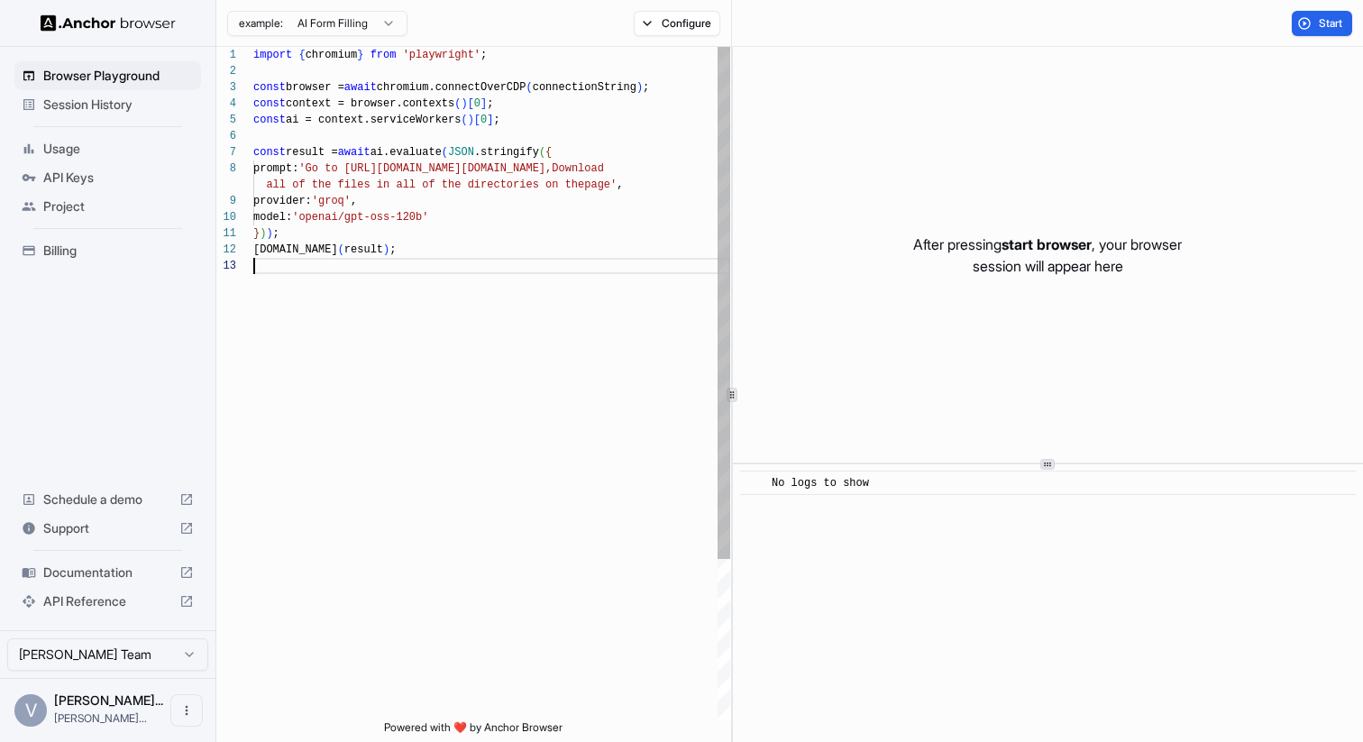
click at [458, 150] on div "import { chromium } from 'playwright' ; const browser = await chromium.connectO…" at bounding box center [491, 489] width 477 height 885
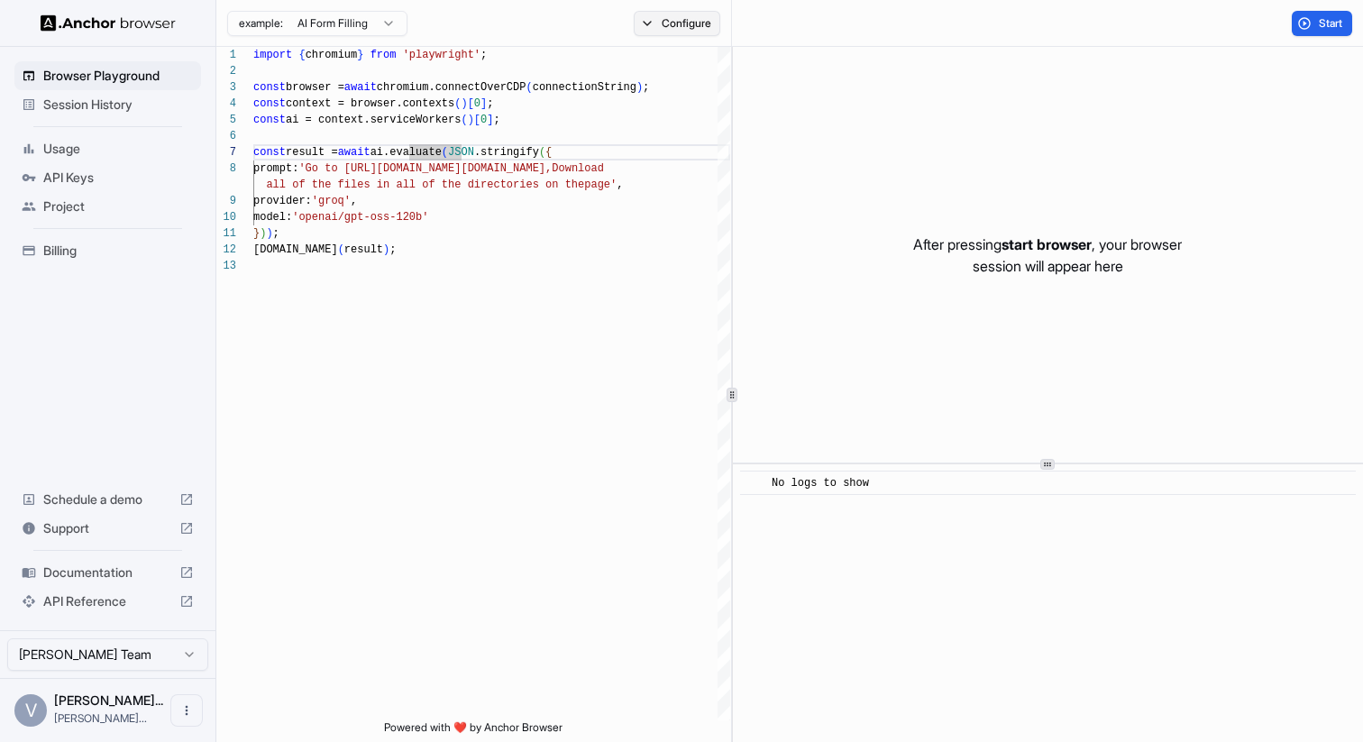
click at [683, 18] on button "Configure" at bounding box center [677, 23] width 87 height 25
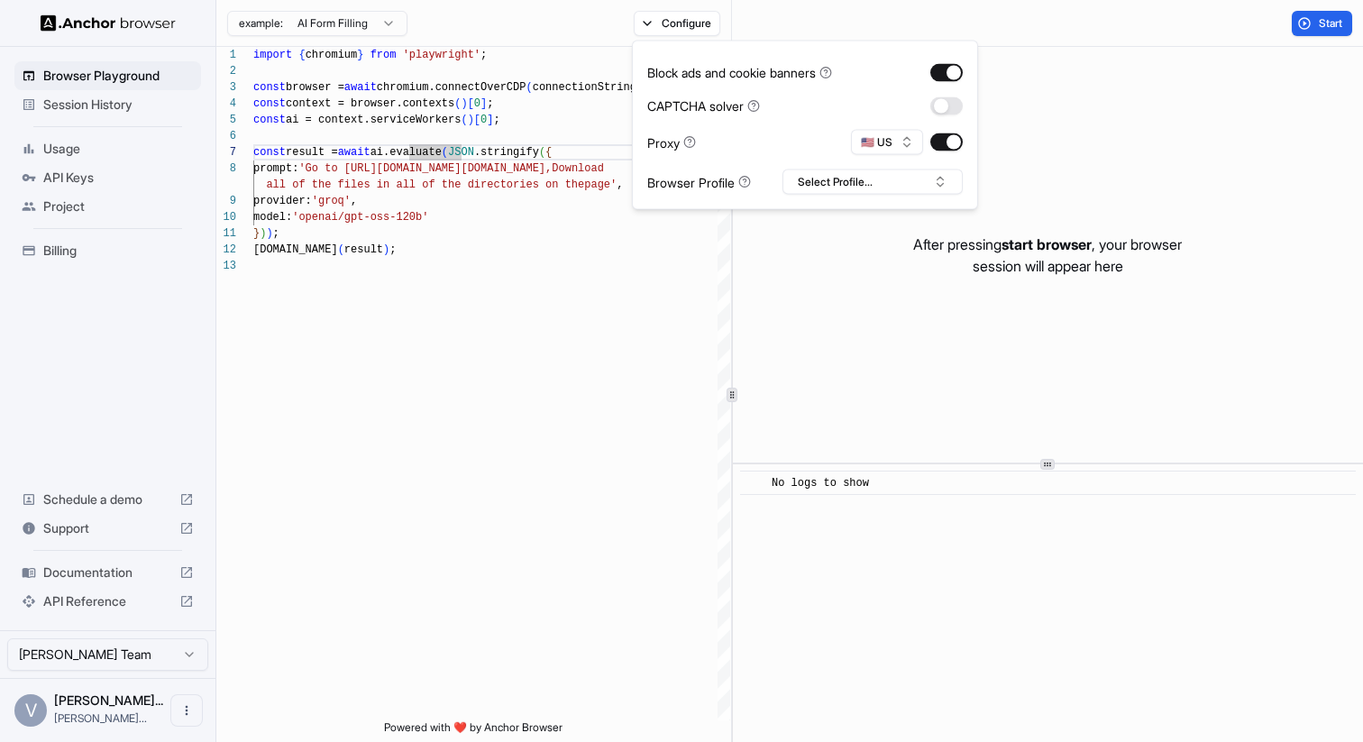
click at [685, 183] on div "Browser Profile" at bounding box center [699, 181] width 104 height 19
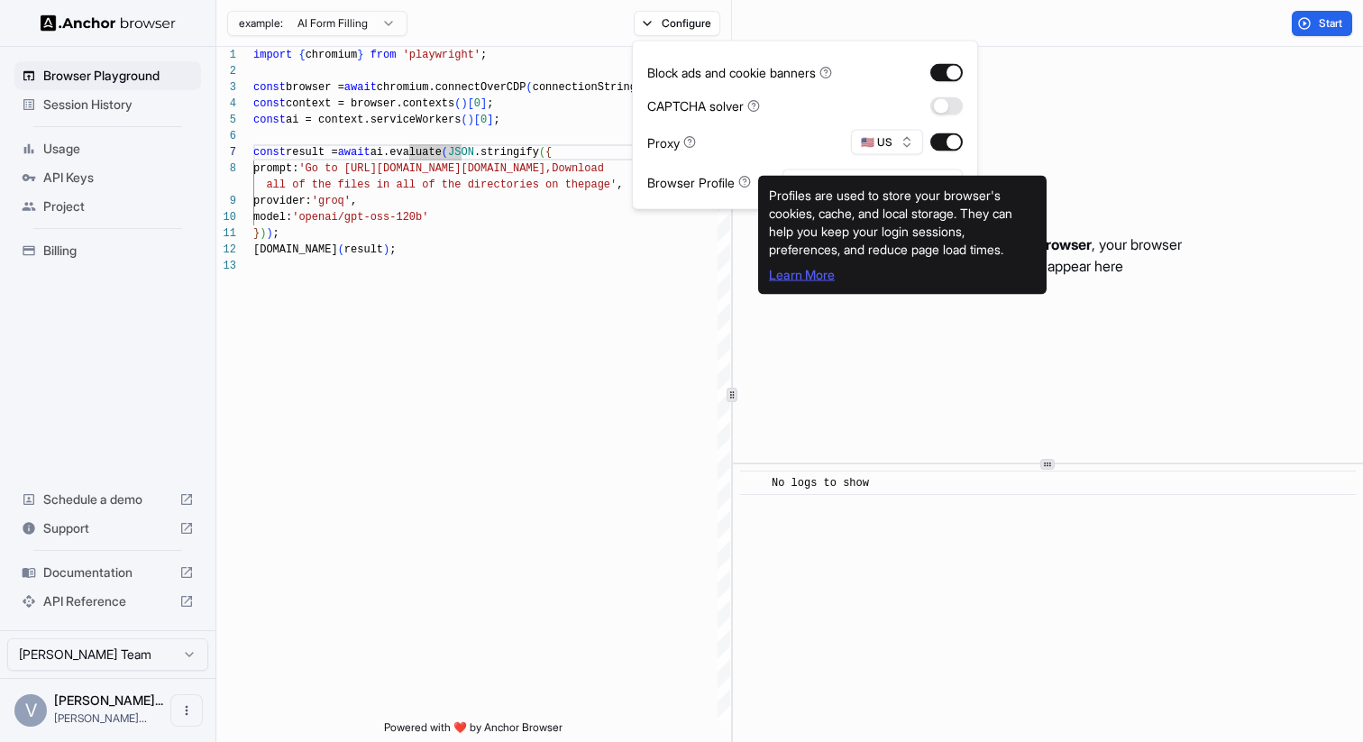
click at [807, 273] on link "Learn More" at bounding box center [802, 274] width 66 height 15
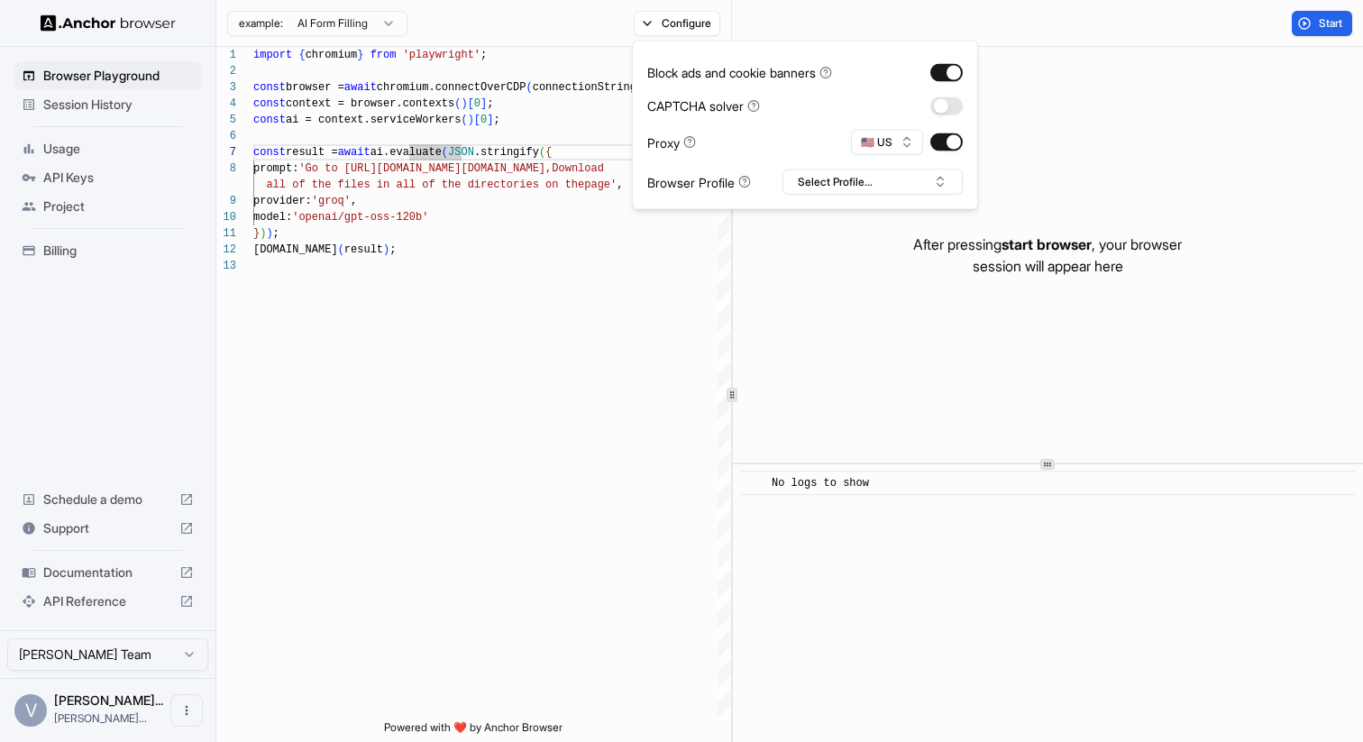
type textarea "**********"
click at [472, 234] on div "import { chromium } from 'playwright' ; const browser = await chromium.connectO…" at bounding box center [491, 489] width 477 height 885
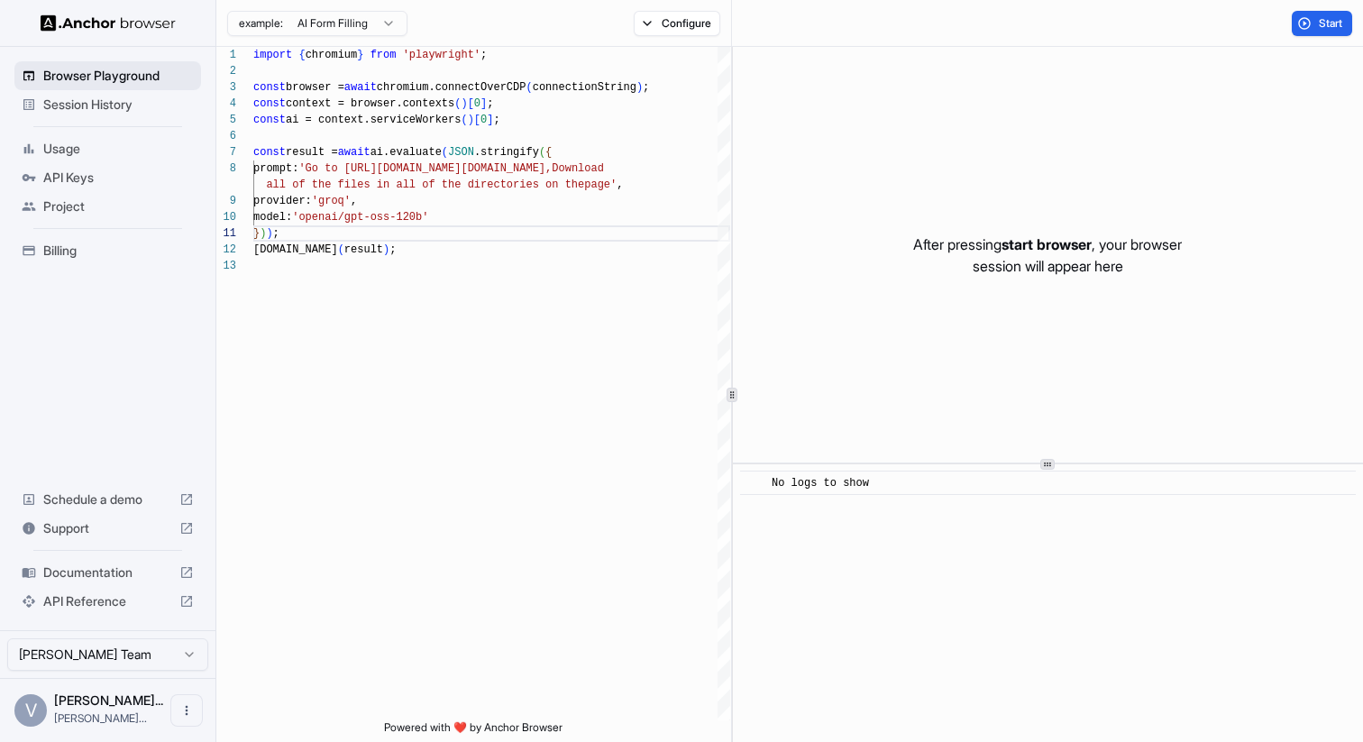
click at [121, 73] on span "Browser Playground" at bounding box center [118, 76] width 151 height 18
click at [161, 79] on span "Browser Playground" at bounding box center [118, 76] width 151 height 18
click at [146, 92] on div "Session History" at bounding box center [107, 104] width 187 height 29
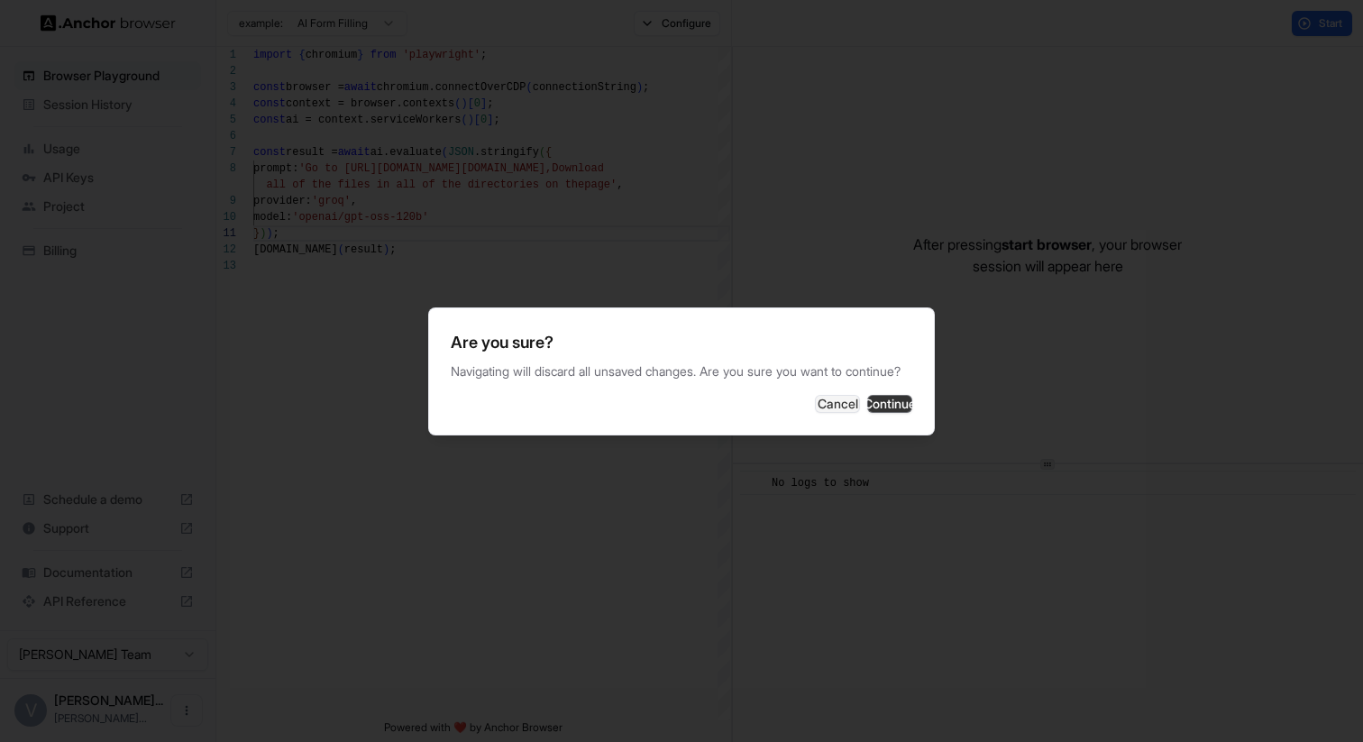
click at [877, 410] on button "Continue" at bounding box center [889, 404] width 45 height 18
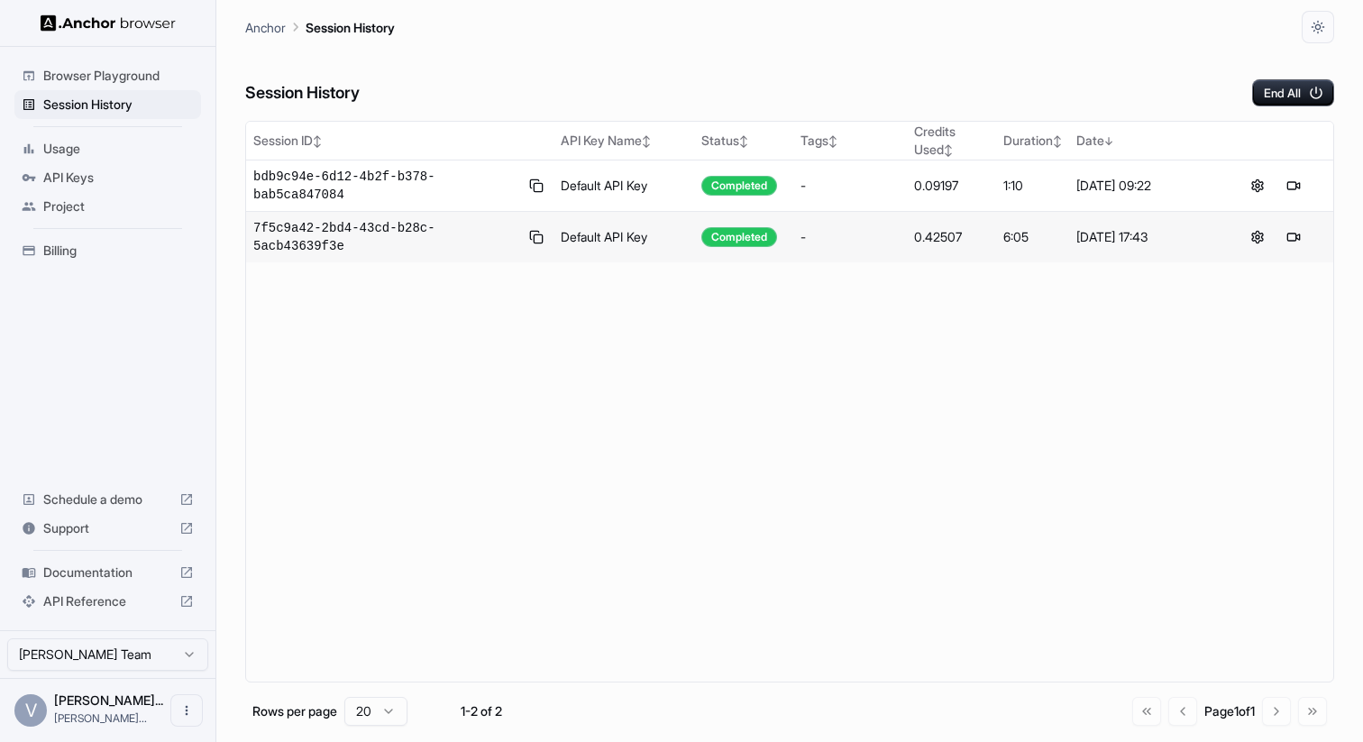
click at [81, 251] on span "Billing" at bounding box center [118, 251] width 151 height 18
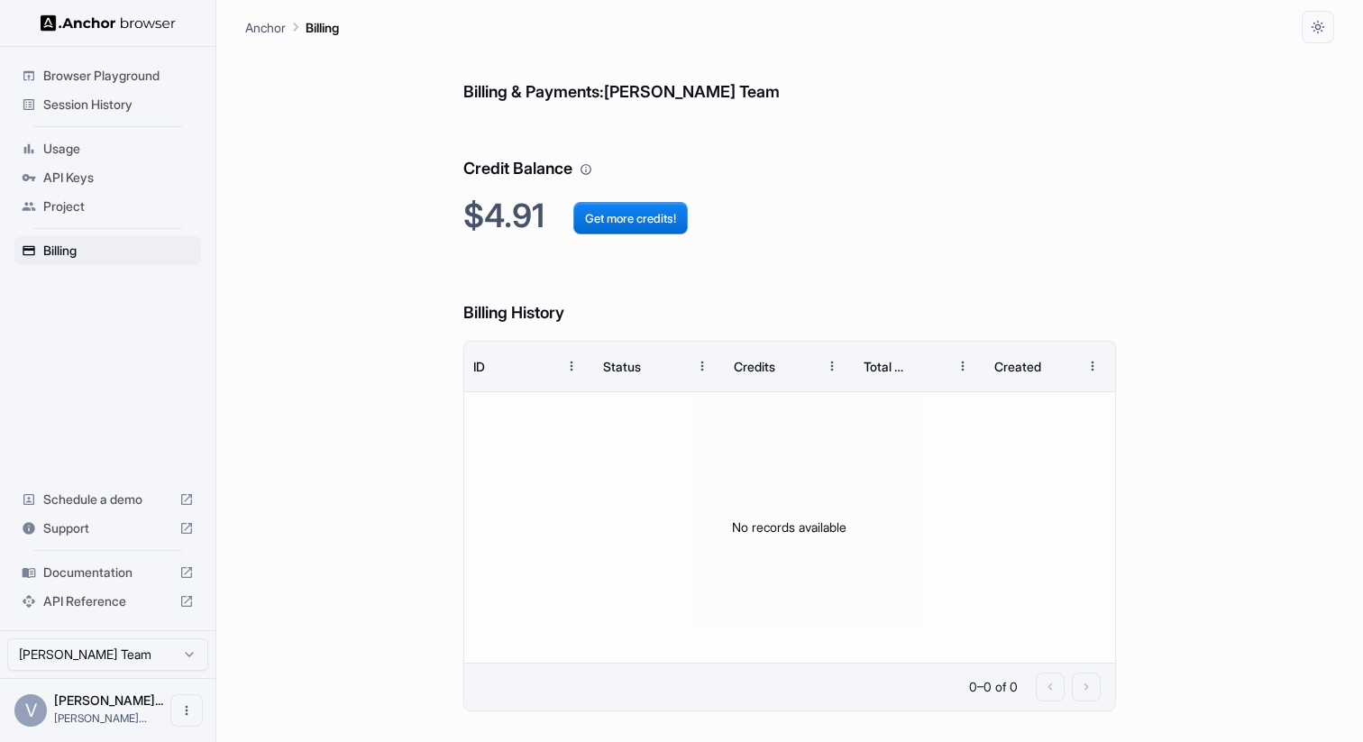
click at [78, 155] on span "Usage" at bounding box center [118, 149] width 151 height 18
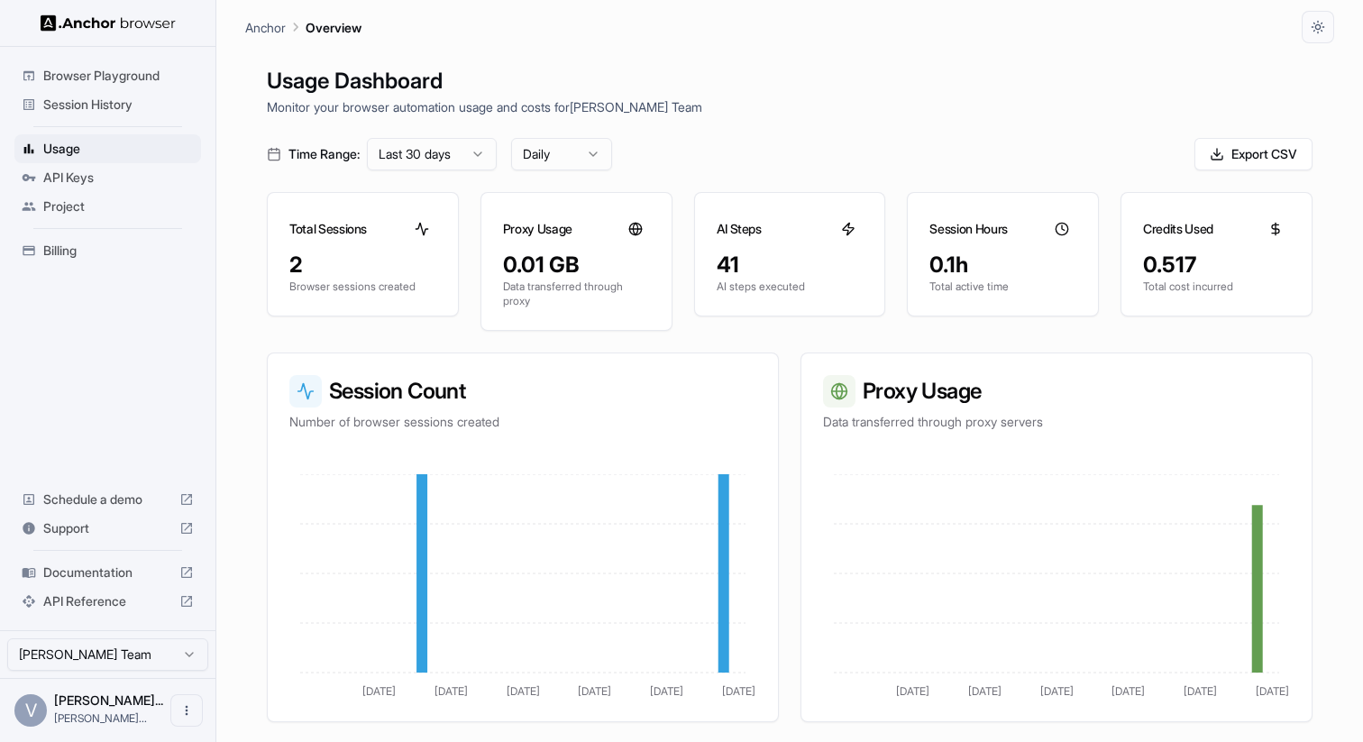
click at [80, 187] on div "API Keys" at bounding box center [107, 177] width 187 height 29
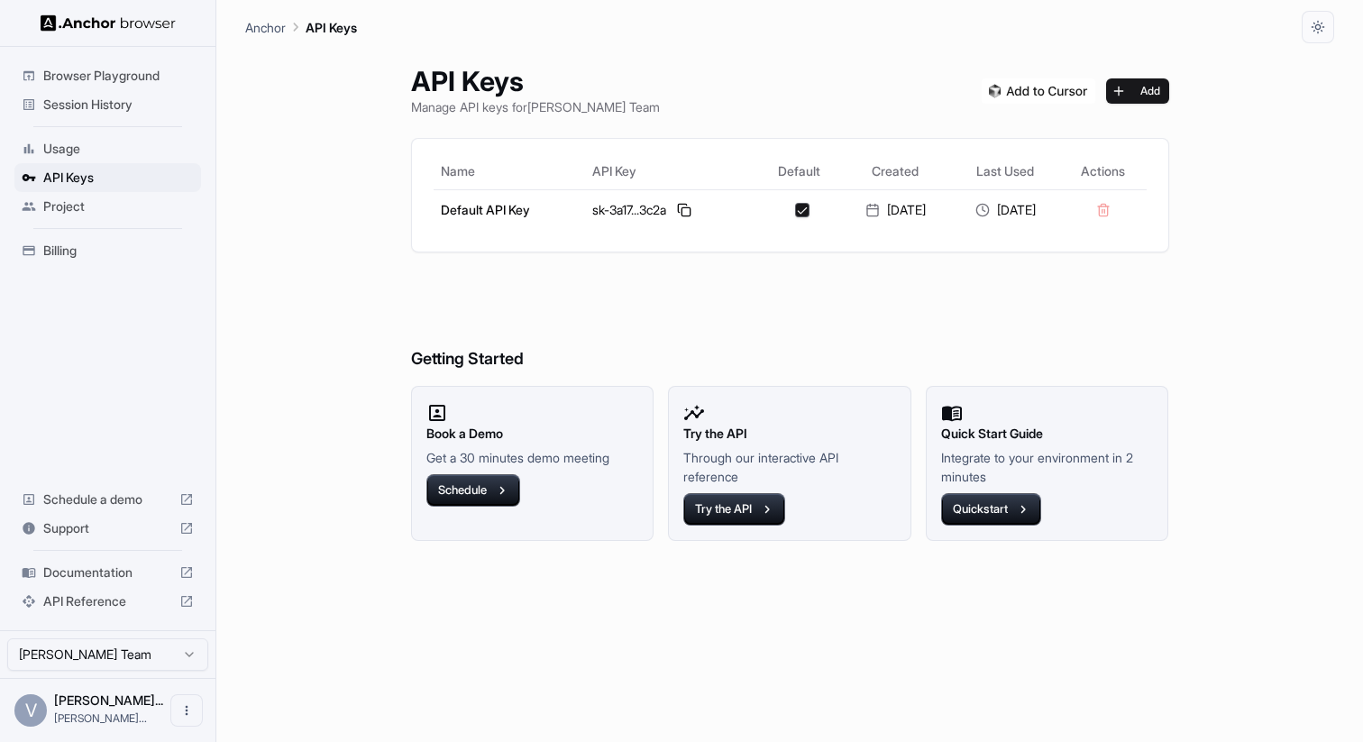
click at [115, 103] on span "Session History" at bounding box center [118, 105] width 151 height 18
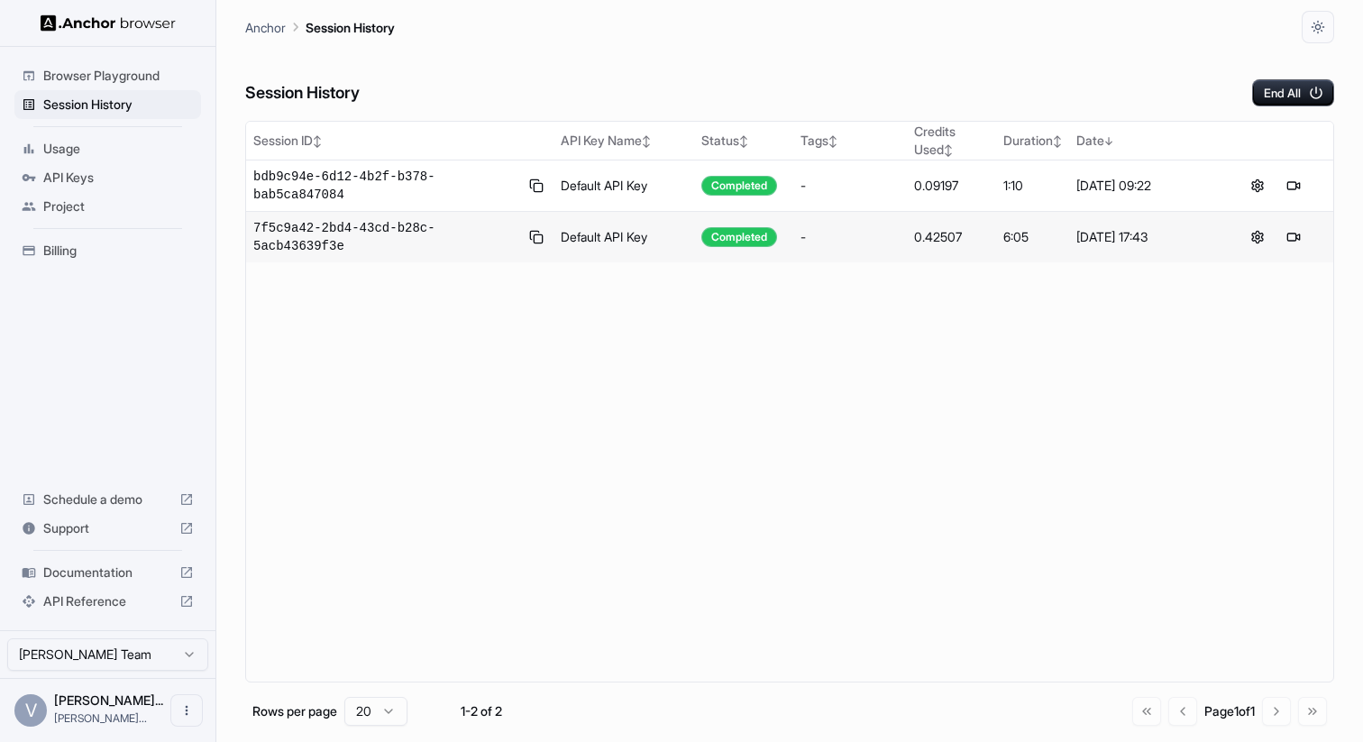
click at [119, 73] on span "Browser Playground" at bounding box center [118, 76] width 151 height 18
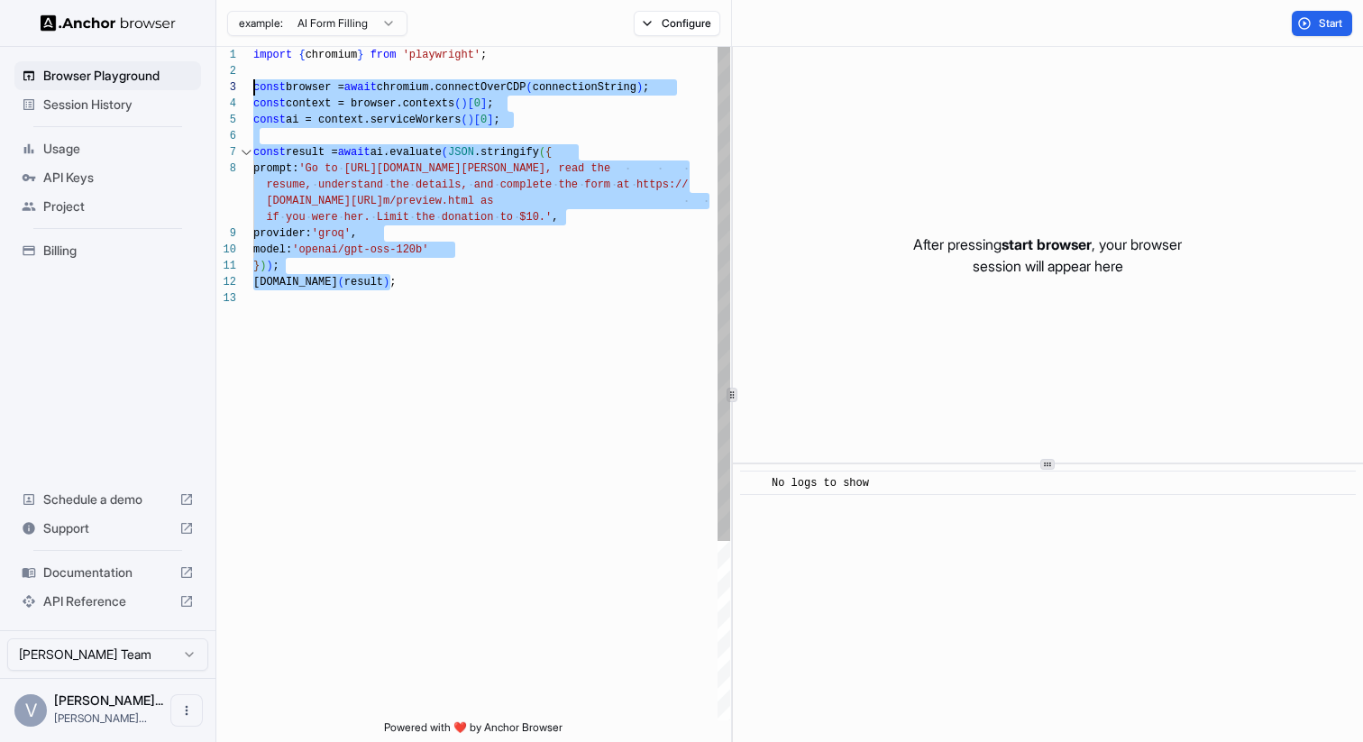
drag, startPoint x: 444, startPoint y: 289, endPoint x: 243, endPoint y: 86, distance: 286.3
click at [253, 86] on div "import { chromium } from 'playwright' ; const browser = await chromium.connectO…" at bounding box center [491, 505] width 477 height 917
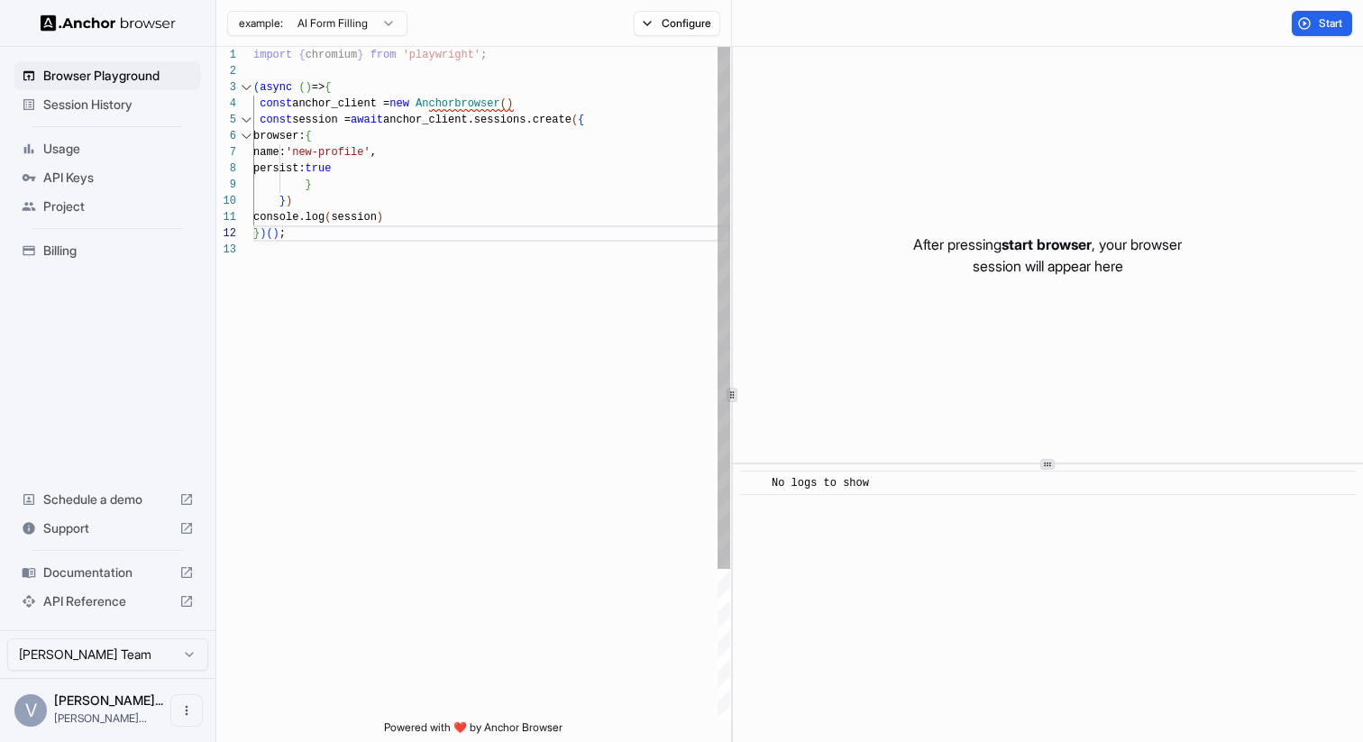
click at [421, 62] on div "import { chromium } from 'playwright' ; ( async ( ) => { const anchor_client = …" at bounding box center [491, 481] width 477 height 868
click at [478, 86] on div "import { Anchorbrowser } from "anchorbrowser" ; ( async ( ) => { const anchor_c…" at bounding box center [491, 481] width 477 height 868
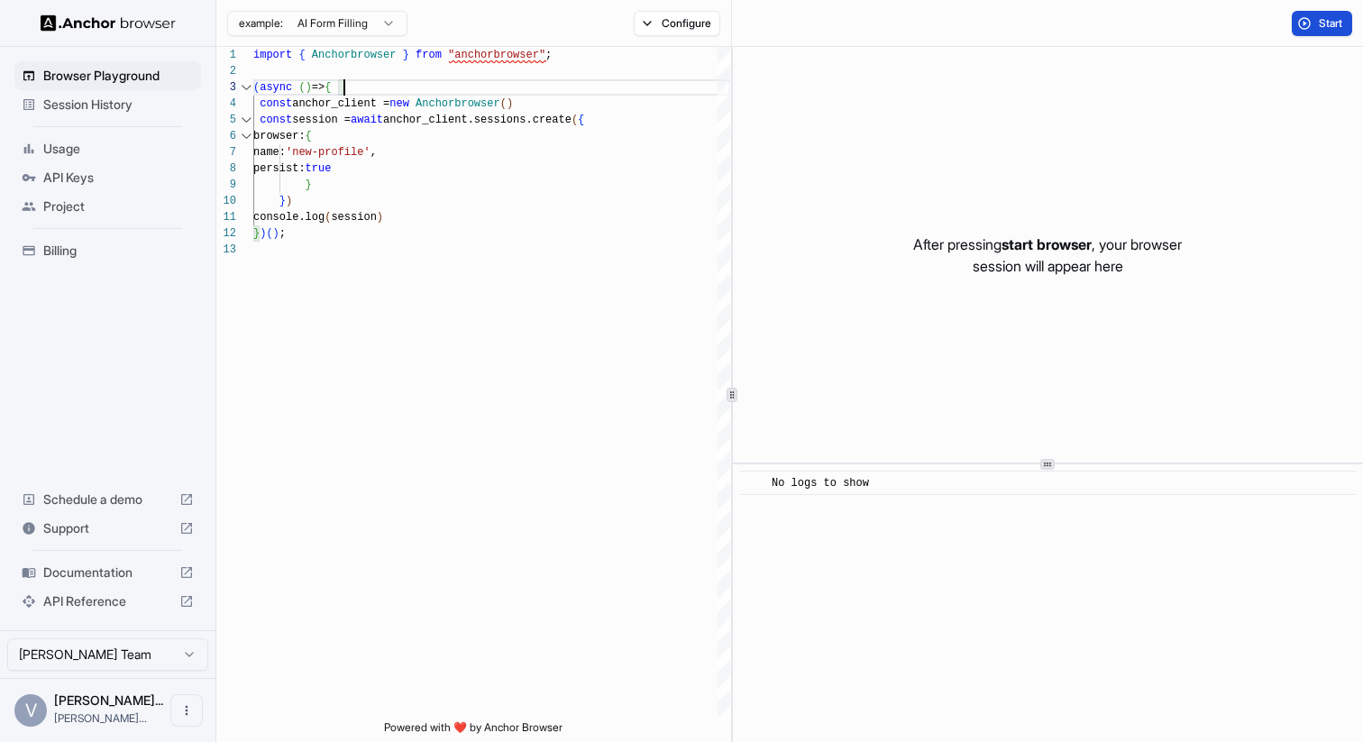
click at [1320, 24] on span "Start" at bounding box center [1331, 23] width 25 height 14
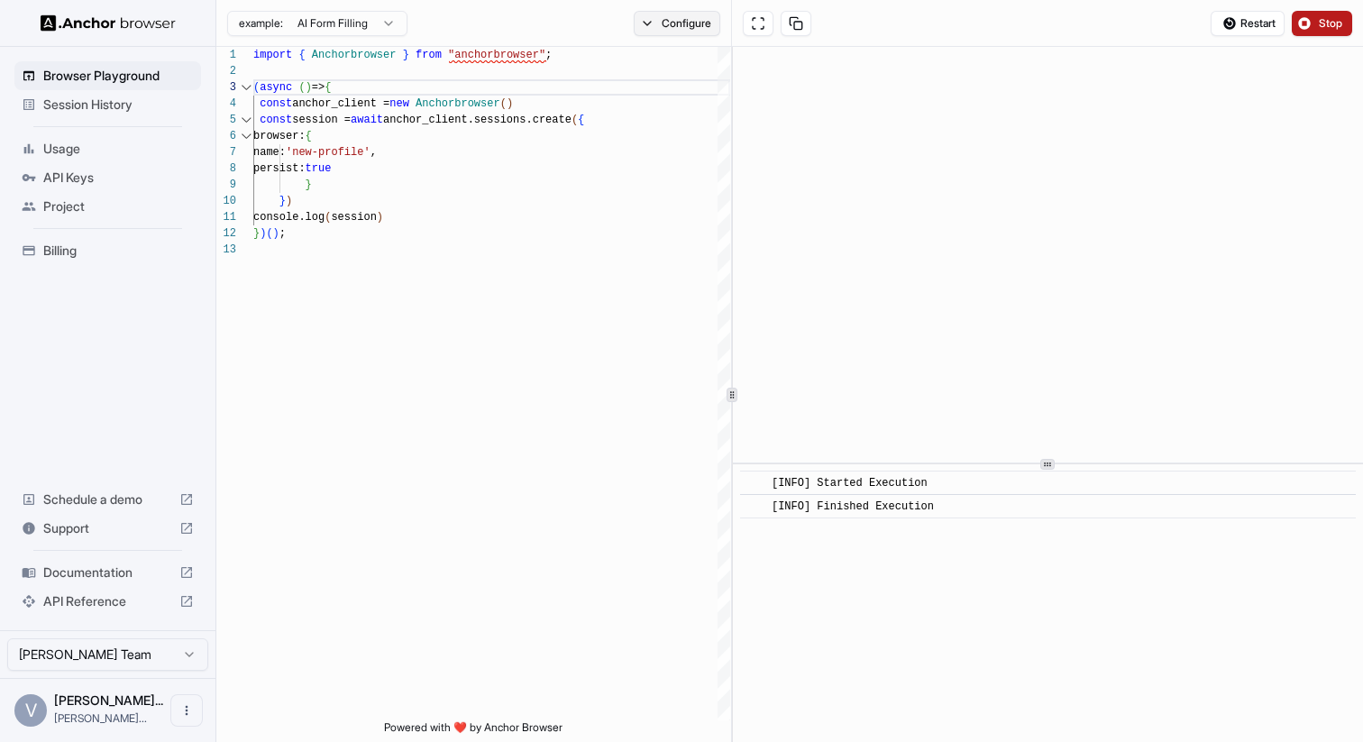
click at [678, 11] on button "Configure" at bounding box center [677, 23] width 87 height 25
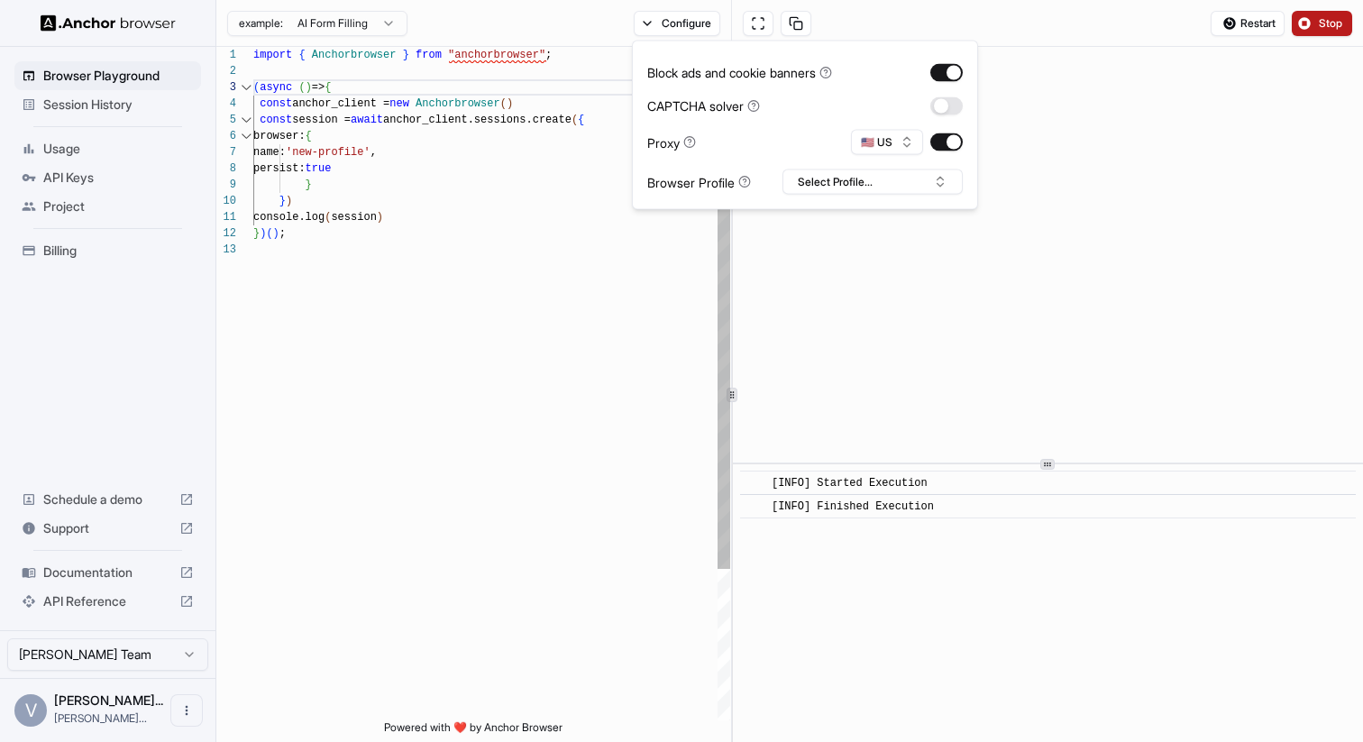
type textarea "**********"
click at [591, 239] on div "import { Anchorbrowser } from "anchorbrowser" ; ( async ( ) => { const anchor_c…" at bounding box center [491, 481] width 477 height 868
